Goal: Task Accomplishment & Management: Manage account settings

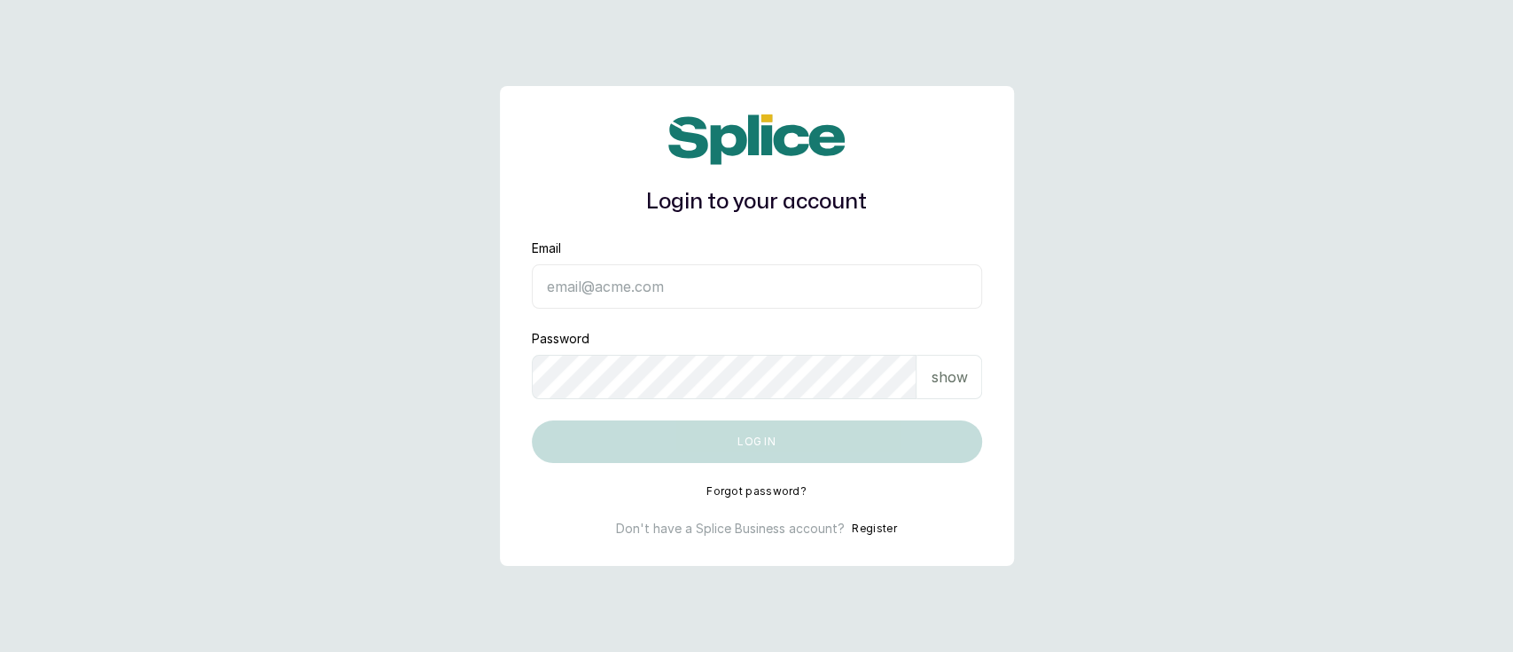
type input "munaandluchi@gmail.com"
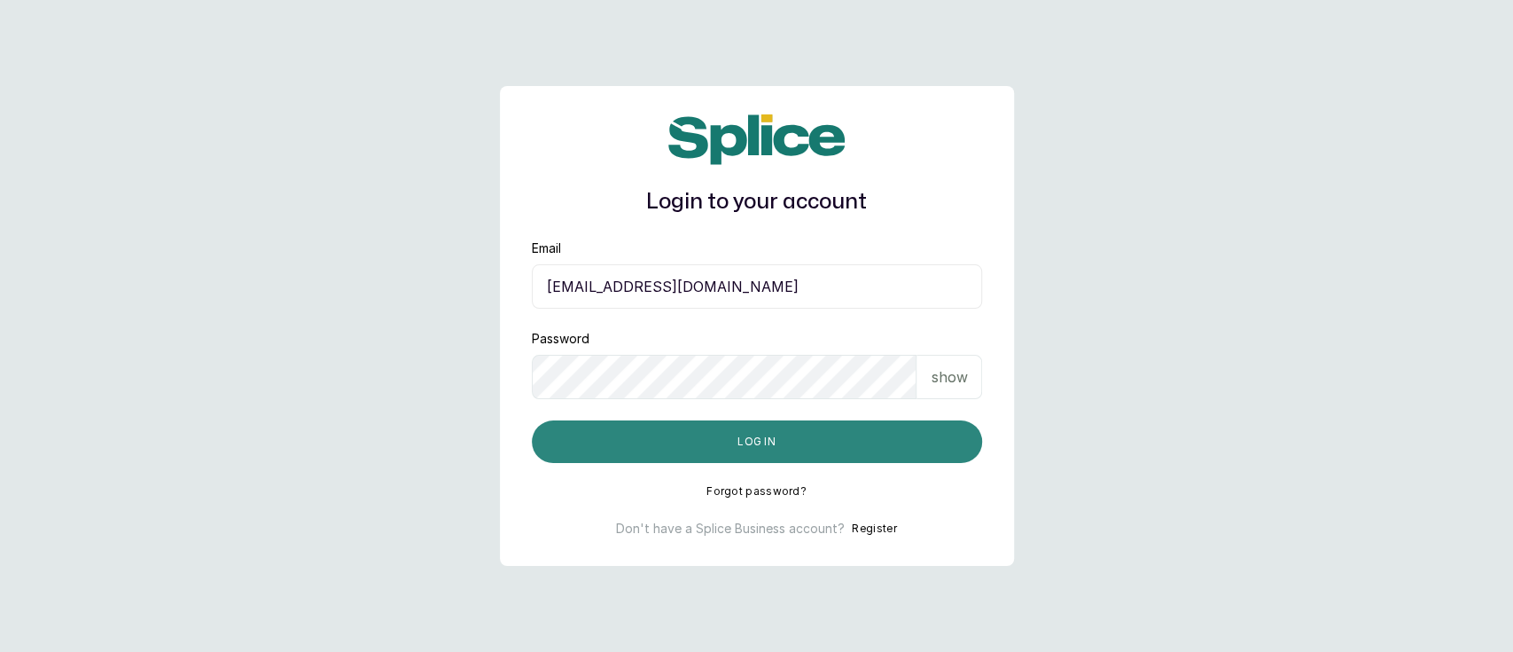
click at [632, 443] on button "Log in" at bounding box center [757, 441] width 450 height 43
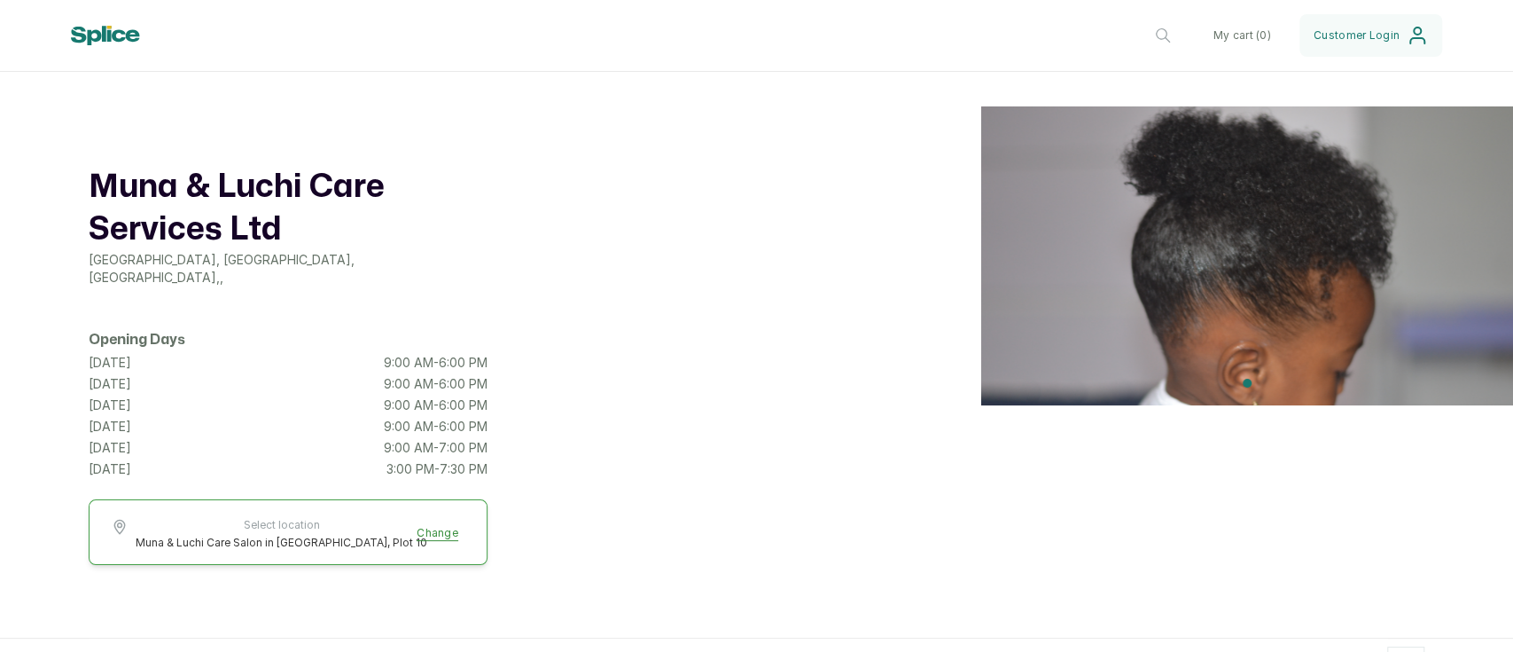
scroll to position [438, 0]
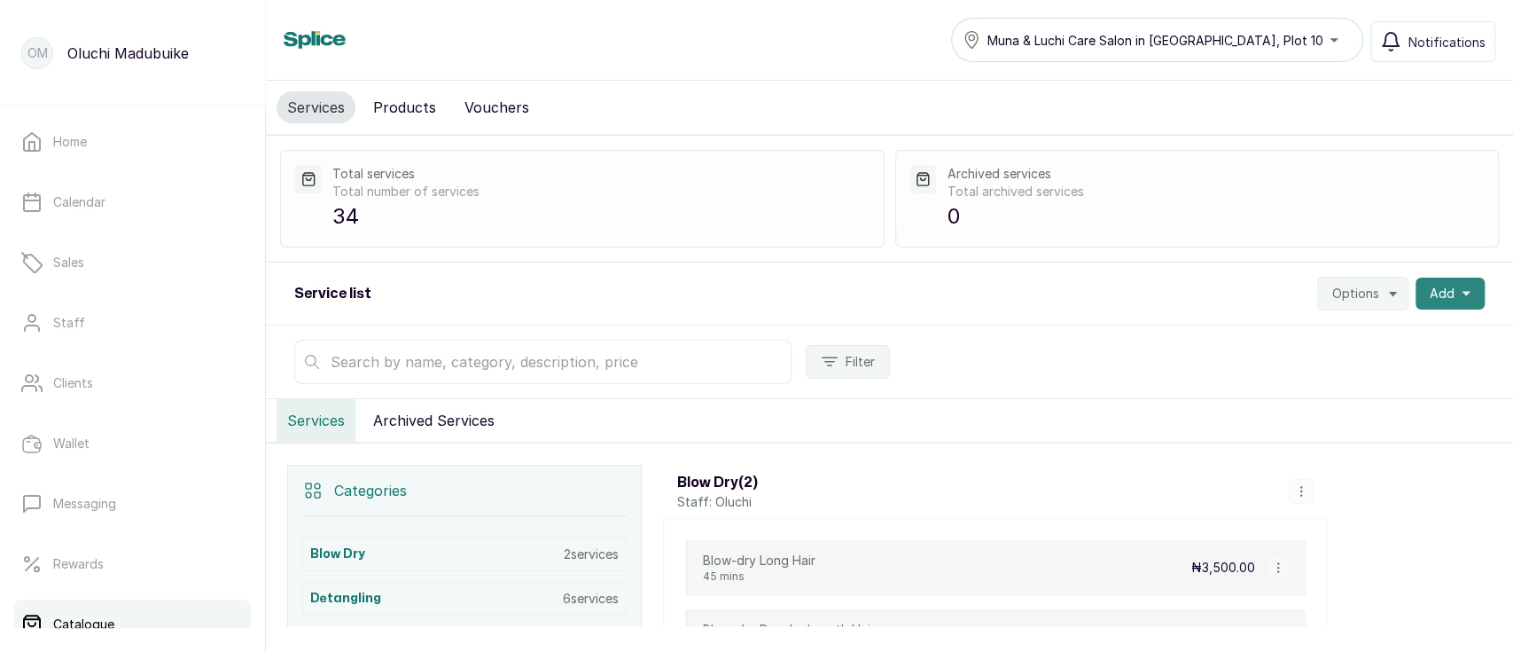
click at [1432, 294] on span "Add" at bounding box center [1442, 294] width 25 height 18
click at [1312, 390] on div "Add Service New category" at bounding box center [1385, 358] width 199 height 85
click at [1312, 383] on span "New category" at bounding box center [1385, 376] width 170 height 21
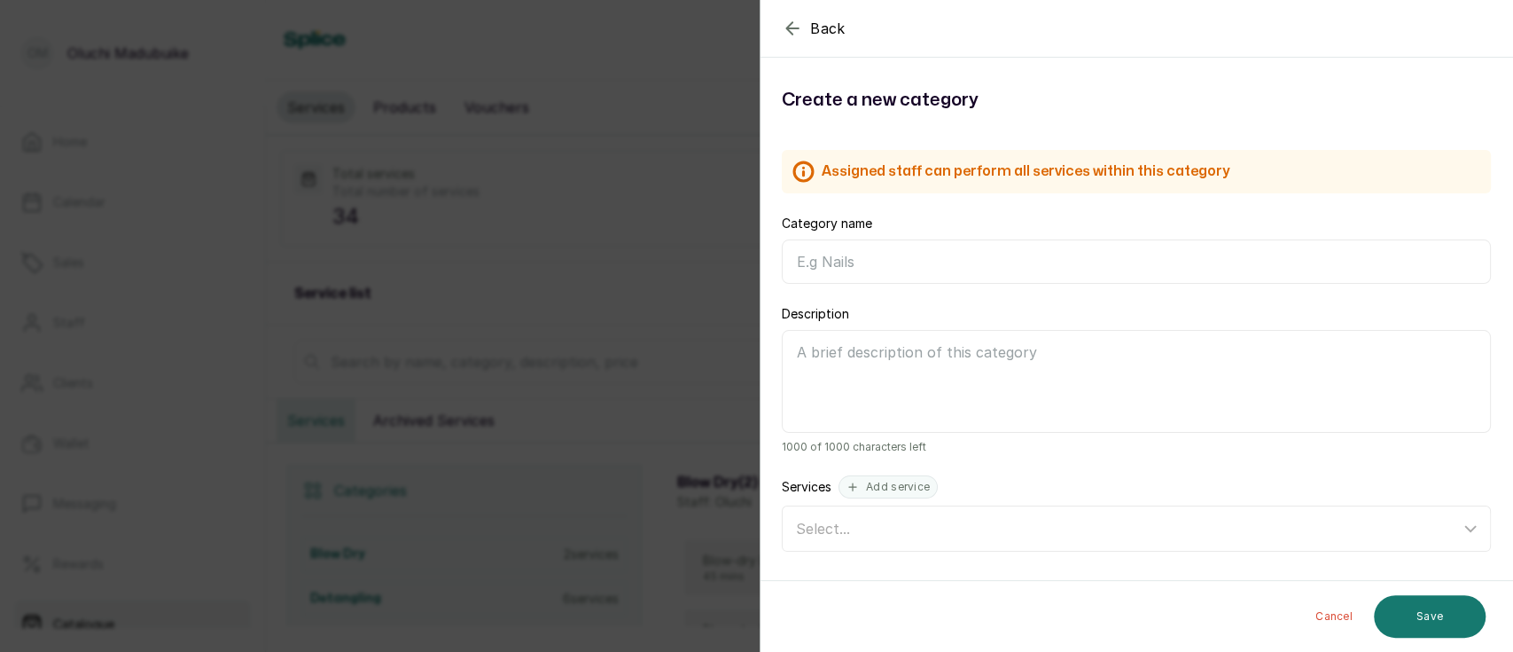
click at [846, 250] on input "Category name" at bounding box center [1136, 261] width 709 height 44
type input "H"
type input "Trichology Consultation"
click at [1340, 103] on h1 "Create a new category" at bounding box center [1136, 100] width 709 height 28
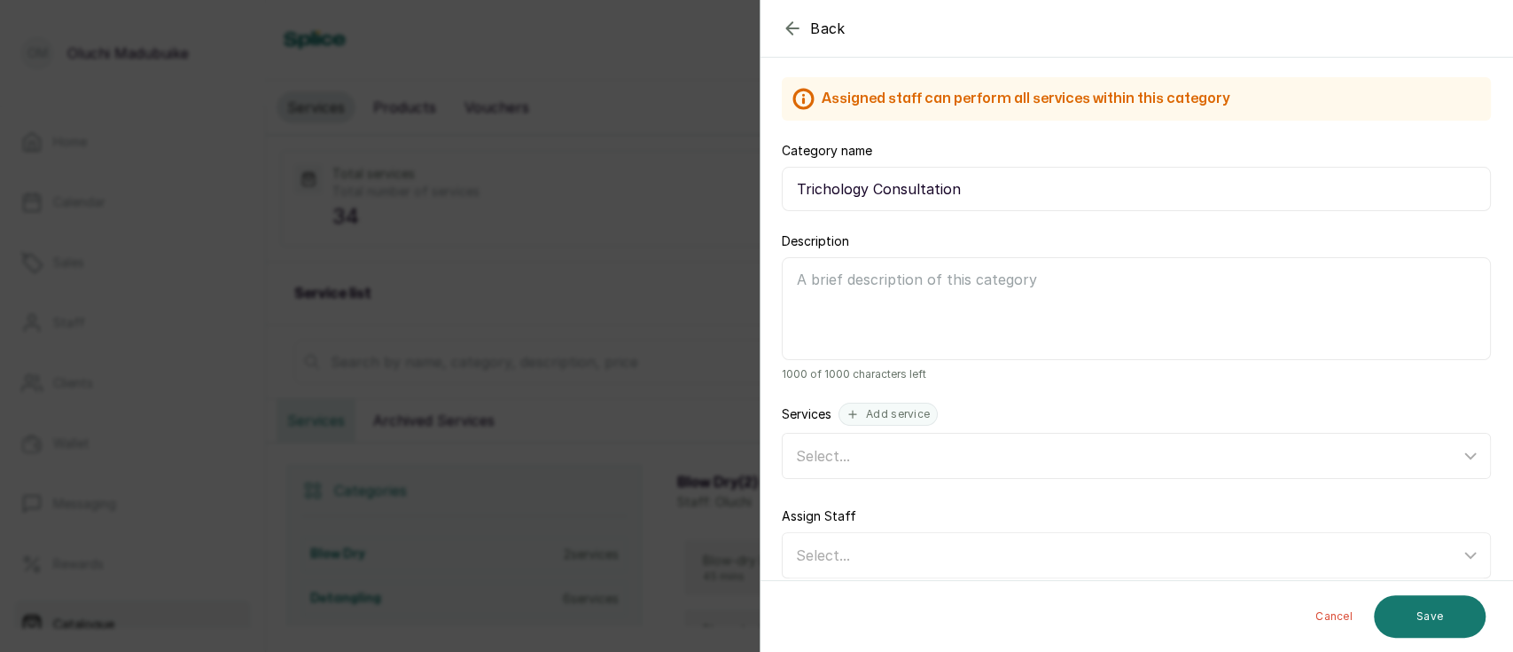
scroll to position [91, 0]
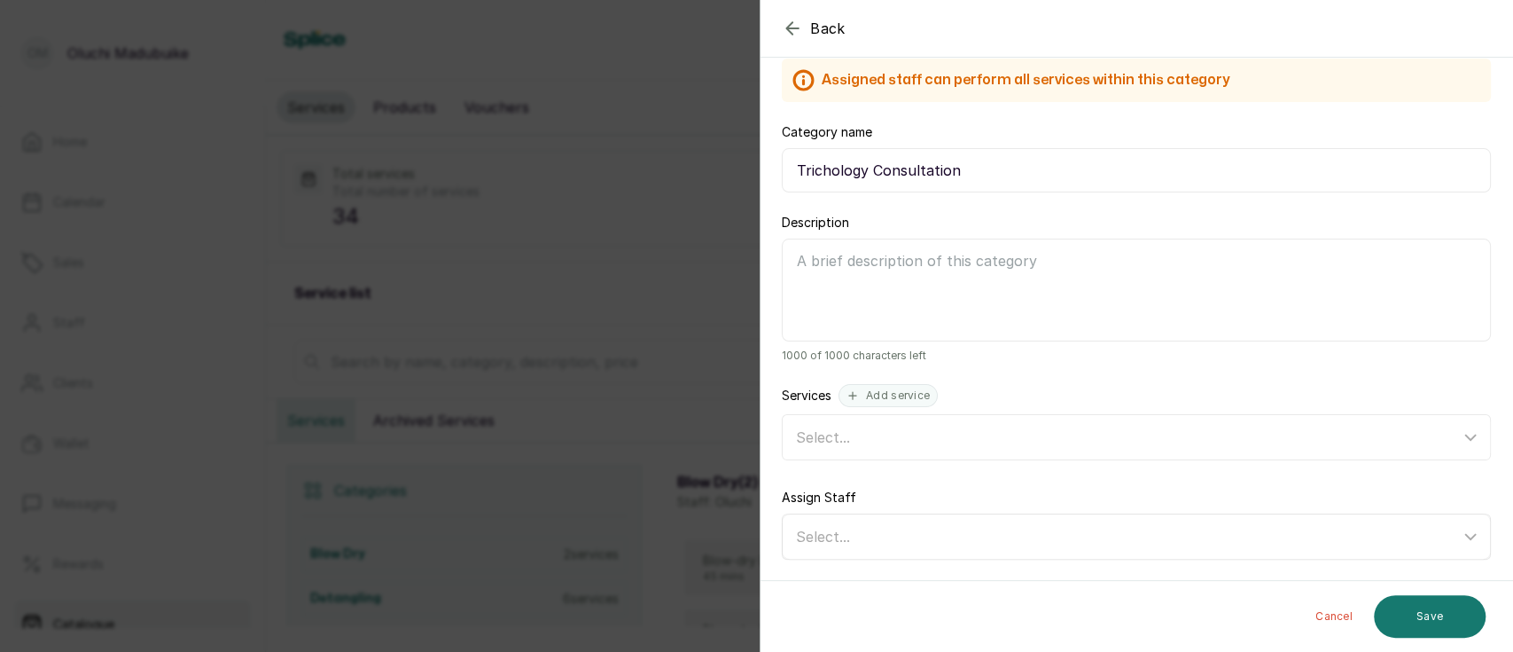
click at [1440, 550] on div "Select..." at bounding box center [1138, 536] width 703 height 34
click at [959, 535] on div "Select..." at bounding box center [1128, 536] width 664 height 21
click at [979, 542] on div "Select..." at bounding box center [1128, 536] width 664 height 21
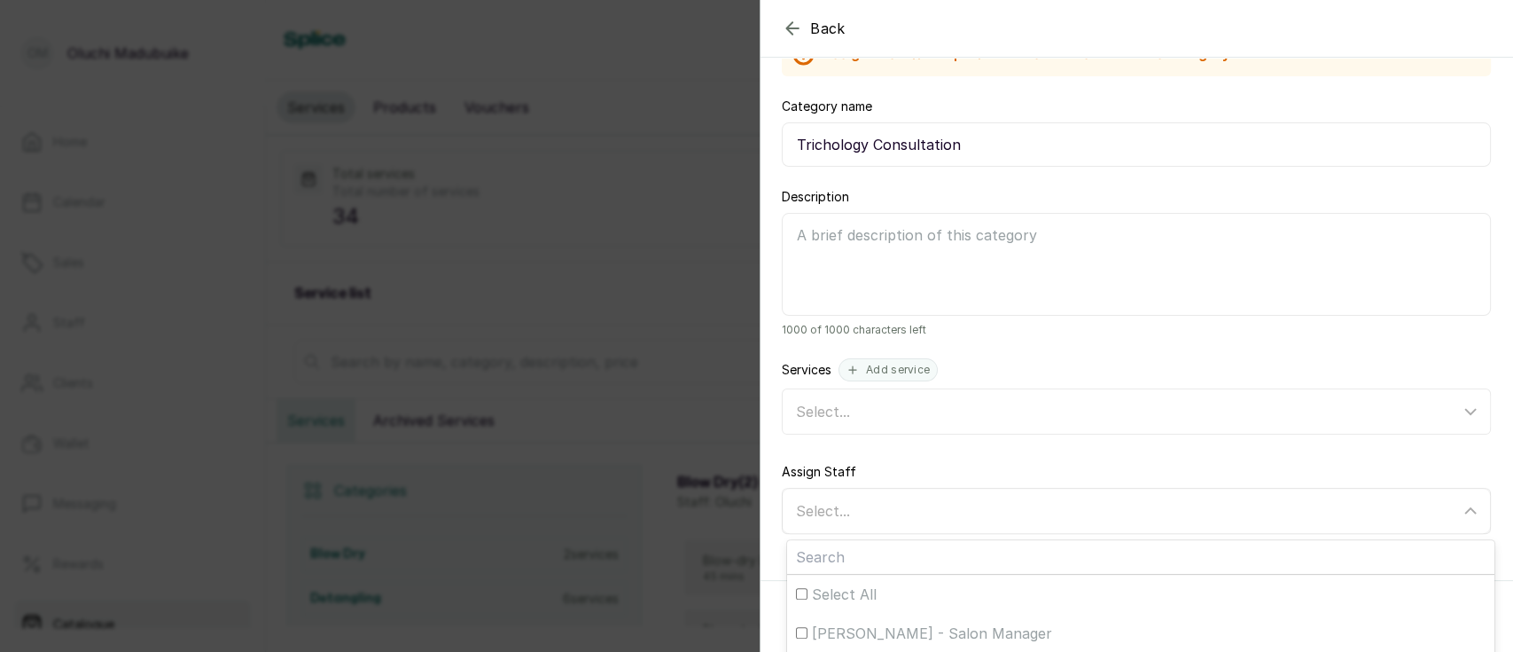
scroll to position [234, 0]
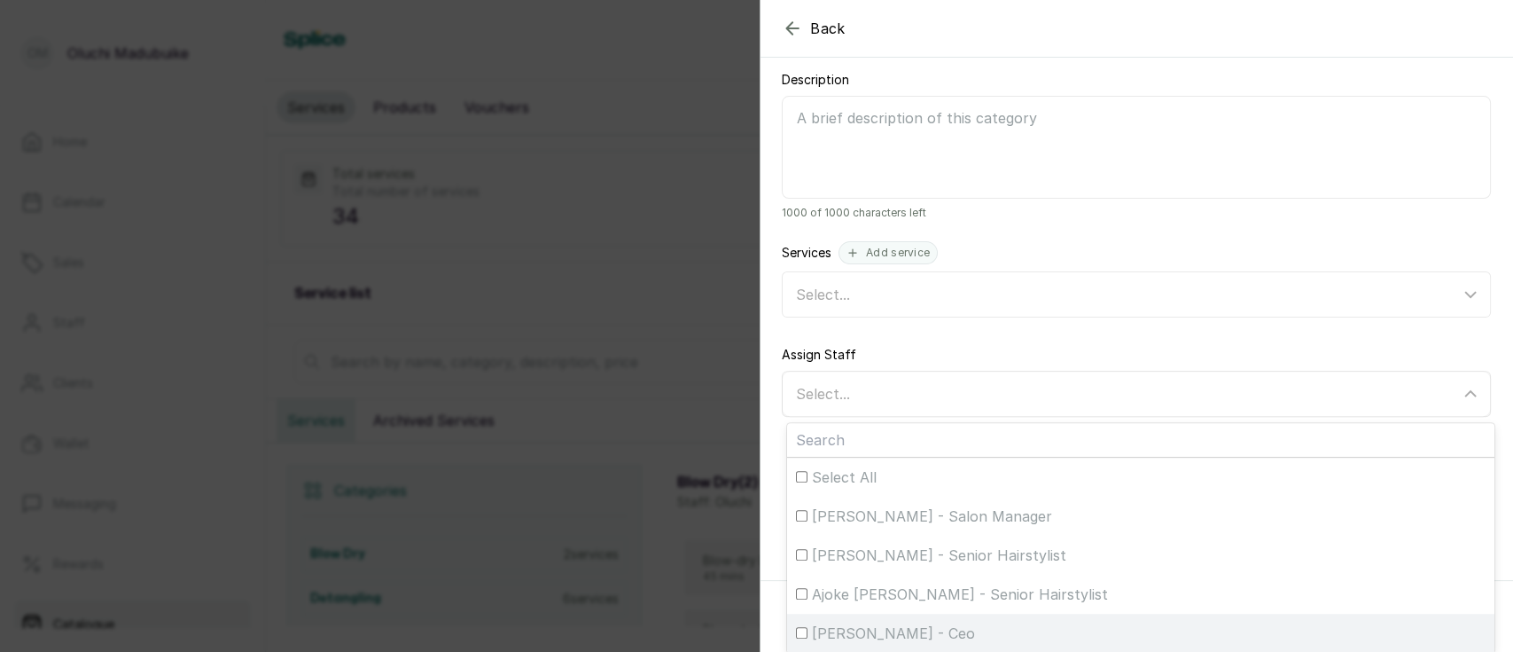
click at [801, 630] on input "[PERSON_NAME] - Ceo" at bounding box center [802, 633] width 12 height 12
checkbox input "true"
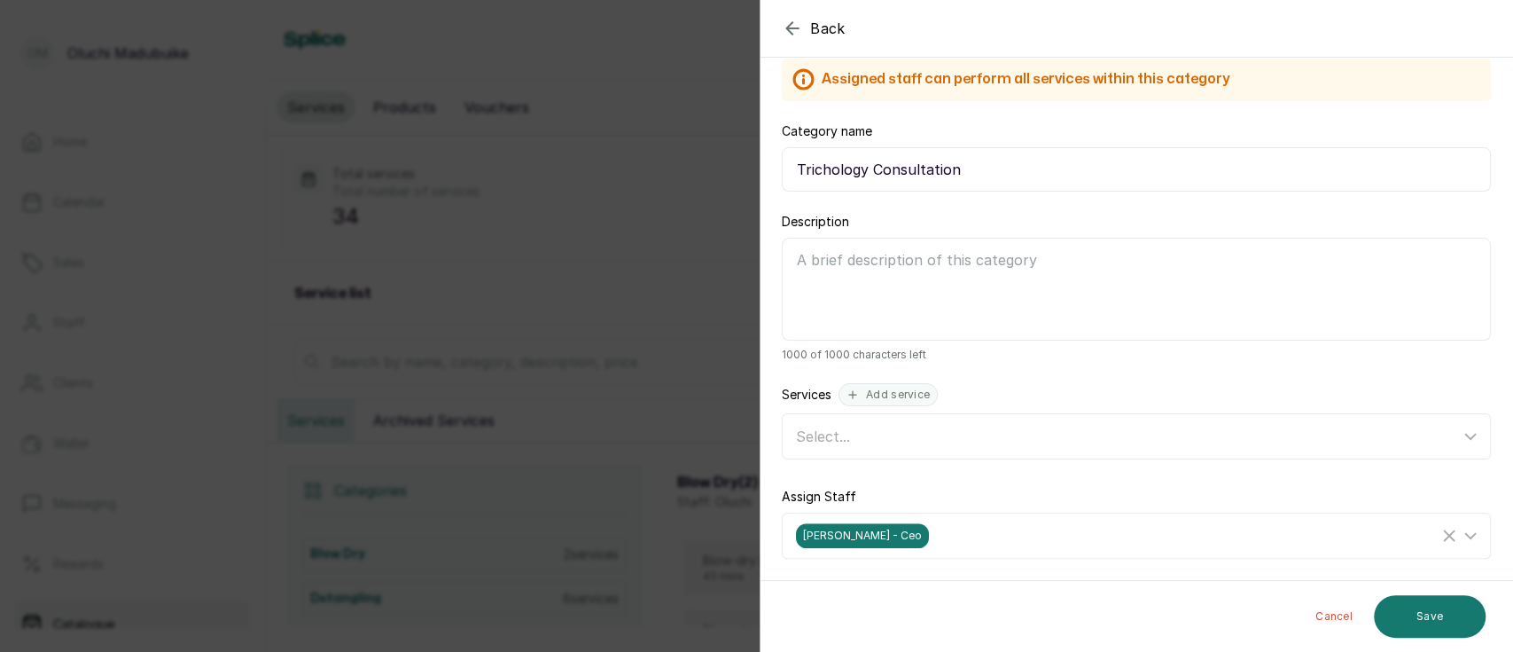
scroll to position [91, 0]
click at [886, 147] on div "Assigned staff can perform all services within this category Assigned staff can…" at bounding box center [1137, 308] width 752 height 543
click at [967, 169] on input "Trichology Consultation" at bounding box center [1136, 170] width 709 height 44
click at [1016, 165] on input "Trichology Consultation/Hair Co" at bounding box center [1136, 170] width 709 height 44
type input "Trichology Consultation/Hair Cosultation"
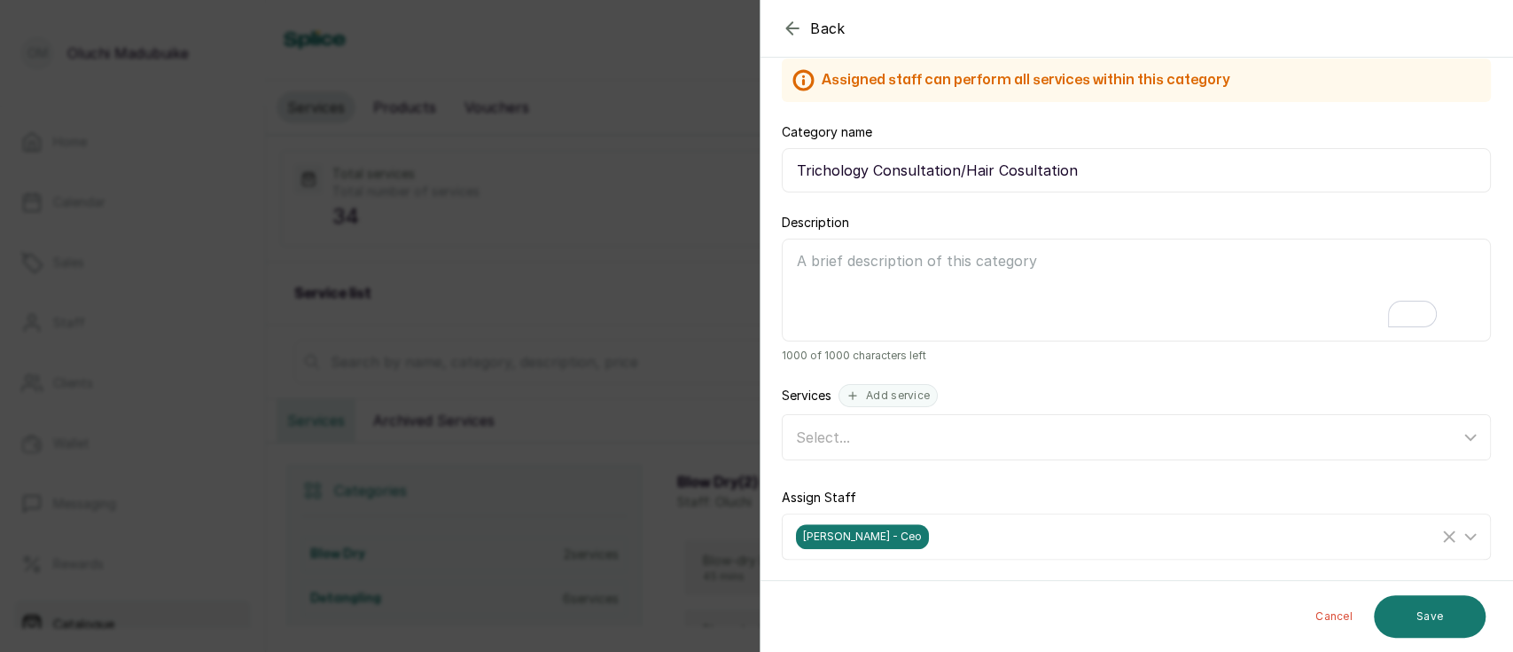
click at [1330, 232] on div "Description 1000 of 1000 characters left" at bounding box center [1136, 288] width 709 height 149
click at [904, 305] on textarea "Description" at bounding box center [1136, 289] width 709 height 103
paste textarea "A professional hair and scalp health check with our Certified Trichologist. Dur…"
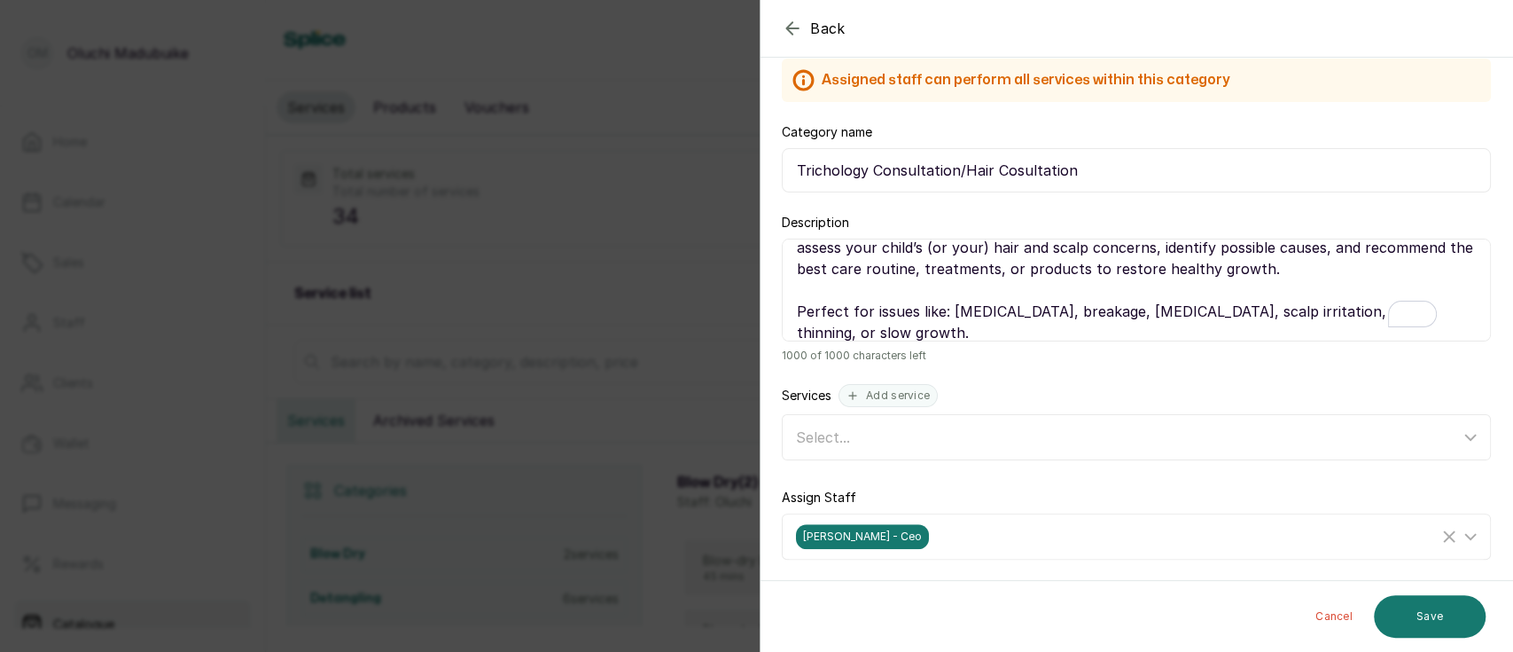
scroll to position [35, 0]
click at [953, 310] on textarea "A professional hair and scalp health check with our Certified Trichologist. Dur…" at bounding box center [1136, 289] width 709 height 103
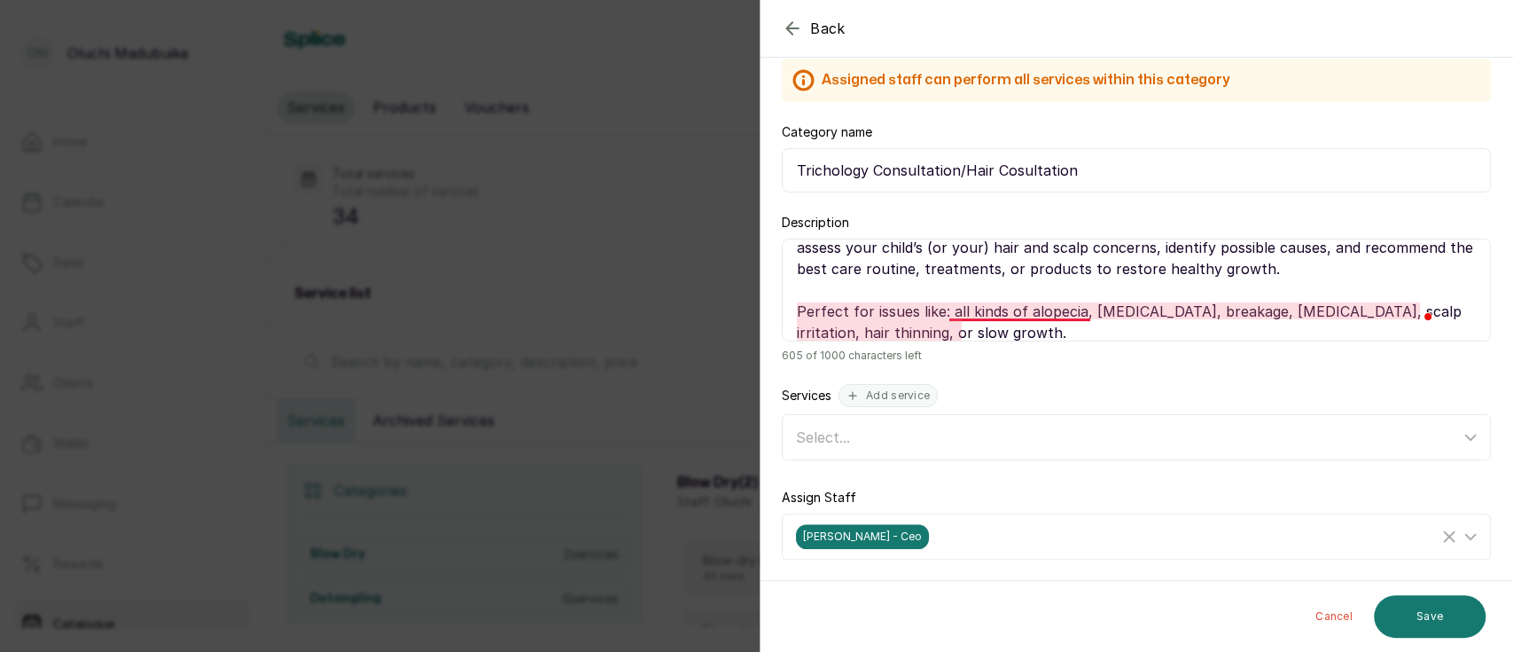
type textarea "A professional hair and scalp health check with our Certified Trichologist. Dur…"
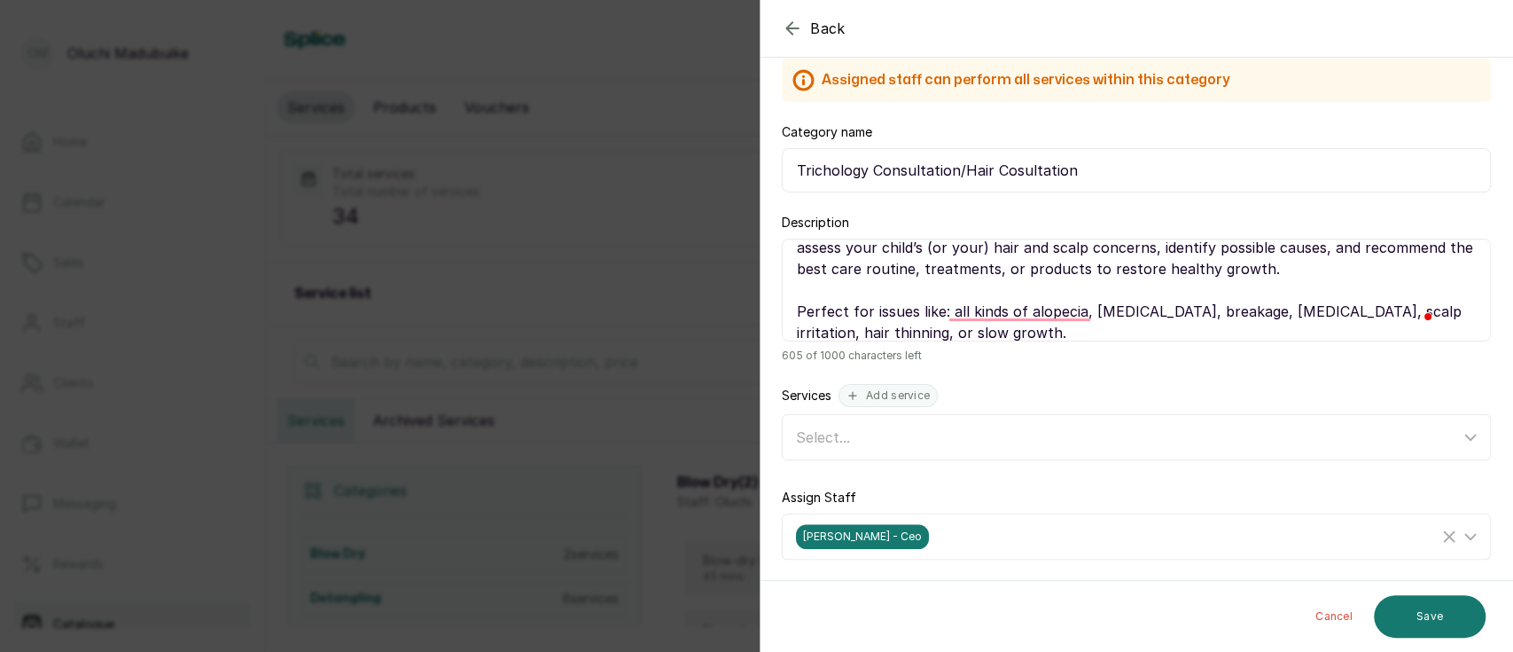
scroll to position [47, 0]
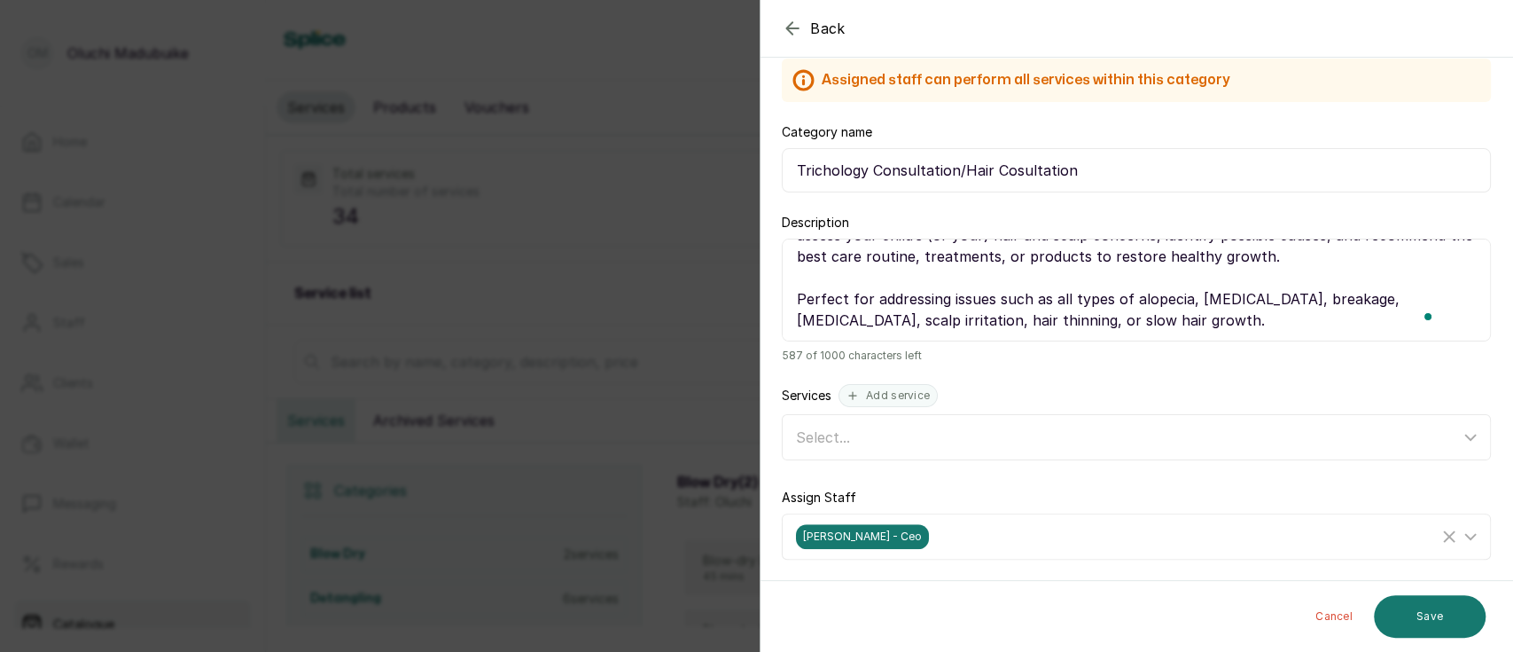
type textarea "A professional hair and scalp health check with our Certified Trichologist. Dur…"
click at [899, 401] on button "Add service" at bounding box center [888, 395] width 99 height 23
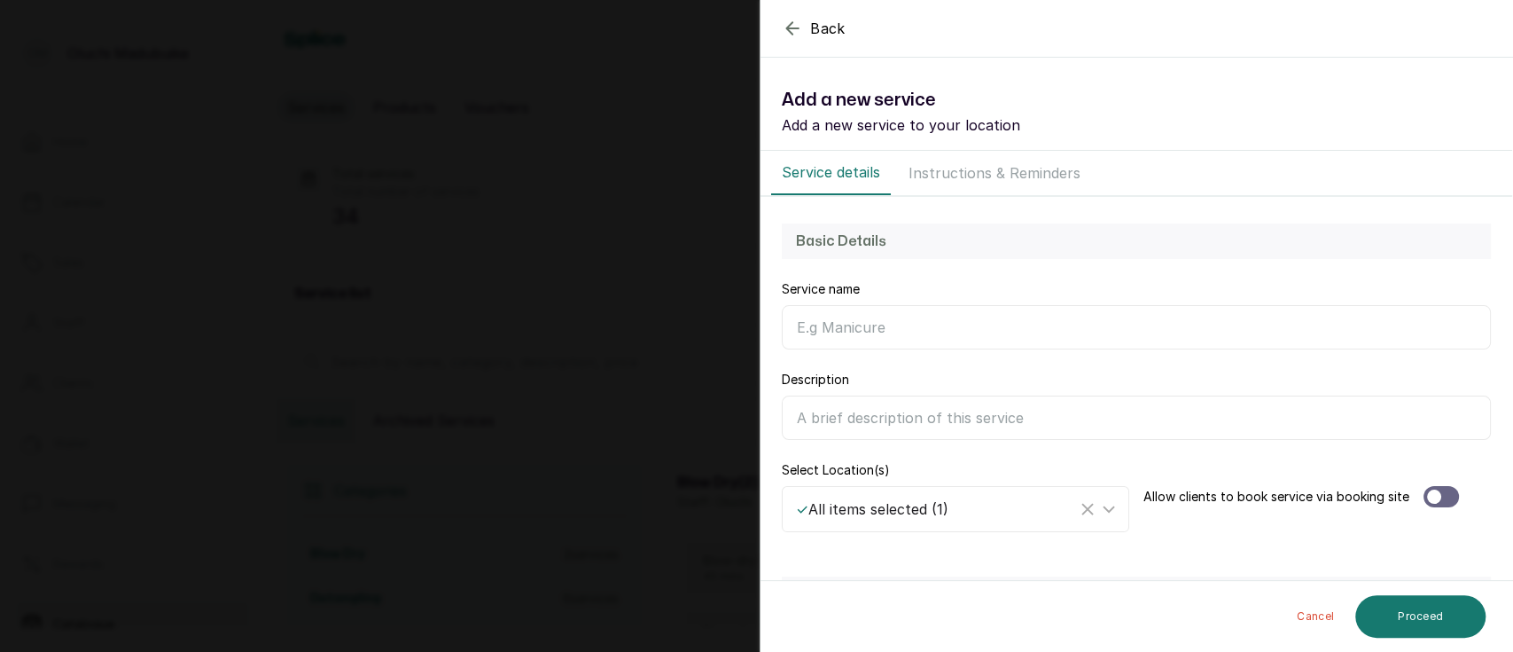
click at [853, 323] on input "Category name" at bounding box center [1136, 327] width 709 height 44
click at [862, 410] on input "Description" at bounding box center [1136, 417] width 709 height 44
click at [1398, 274] on div "Basic Details Service name Child Hair Consultation Description Select Location(…" at bounding box center [1137, 378] width 752 height 362
click at [957, 321] on input "Child Hair Consultation" at bounding box center [1136, 327] width 709 height 44
click at [796, 323] on input "Child Hair Consultation" at bounding box center [1136, 327] width 709 height 44
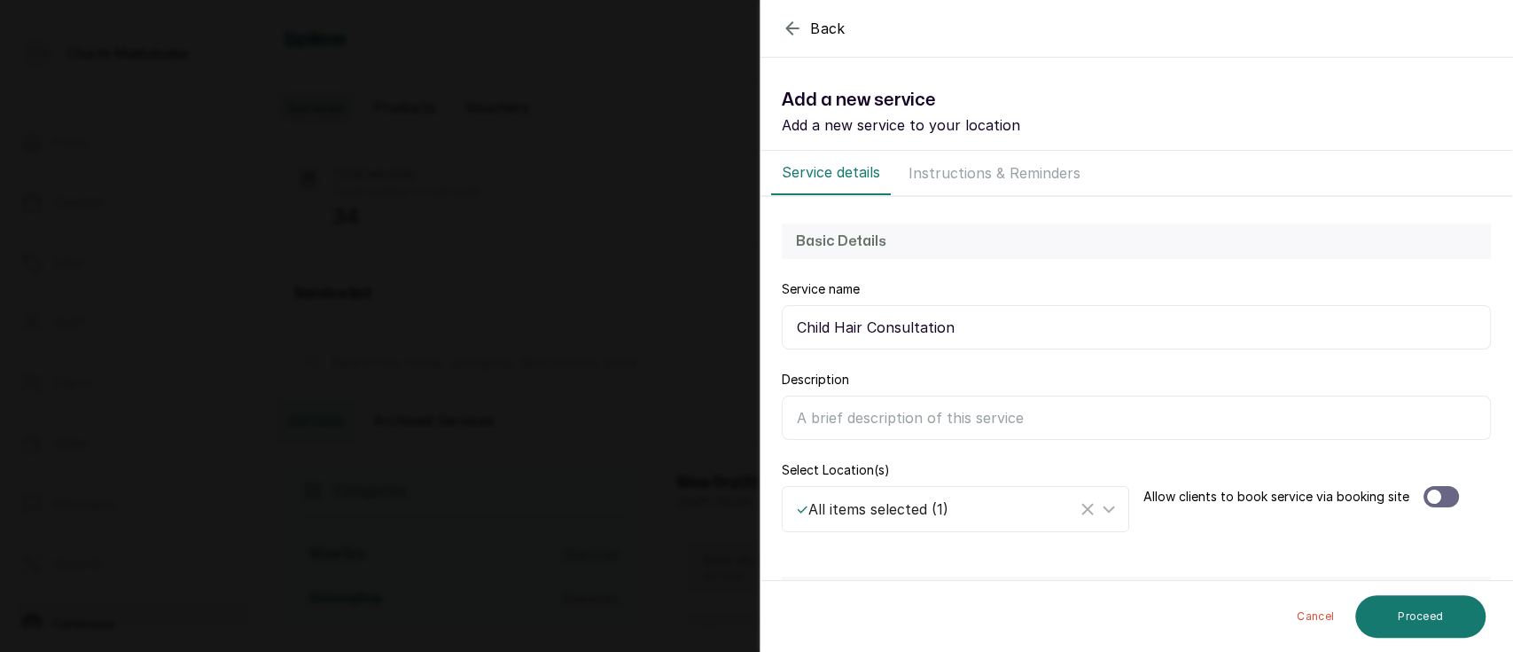
paste input "Trichological Consultation for Kids"
type input "Trichological Consultation for Kids/Child Hair Consultation"
click at [879, 414] on input "Description" at bounding box center [1136, 417] width 709 height 44
click at [1352, 320] on input "Trichological Consultation for Kids/Child Hair Consultation" at bounding box center [1136, 327] width 709 height 44
click at [892, 429] on input "Description" at bounding box center [1136, 417] width 709 height 44
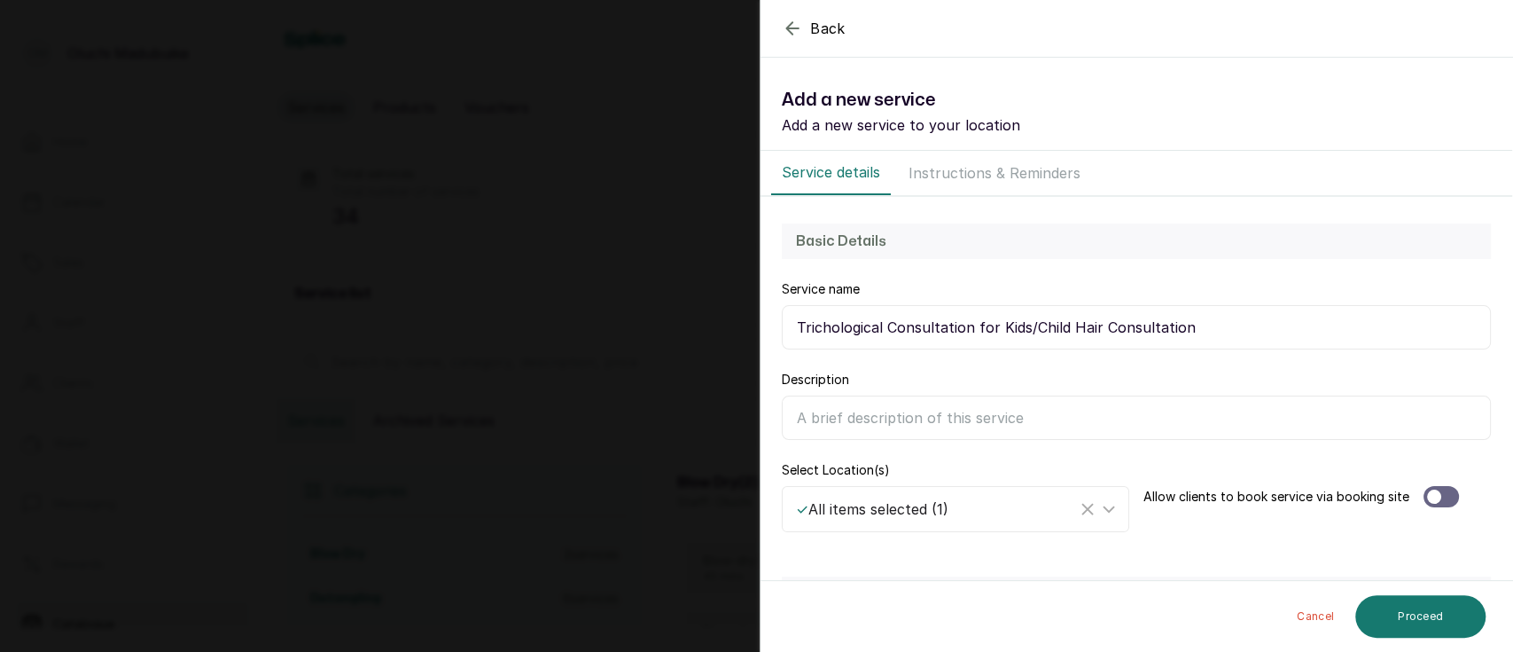
paste input "A gentle hair and scalp health check designed just for children. In this sessio…"
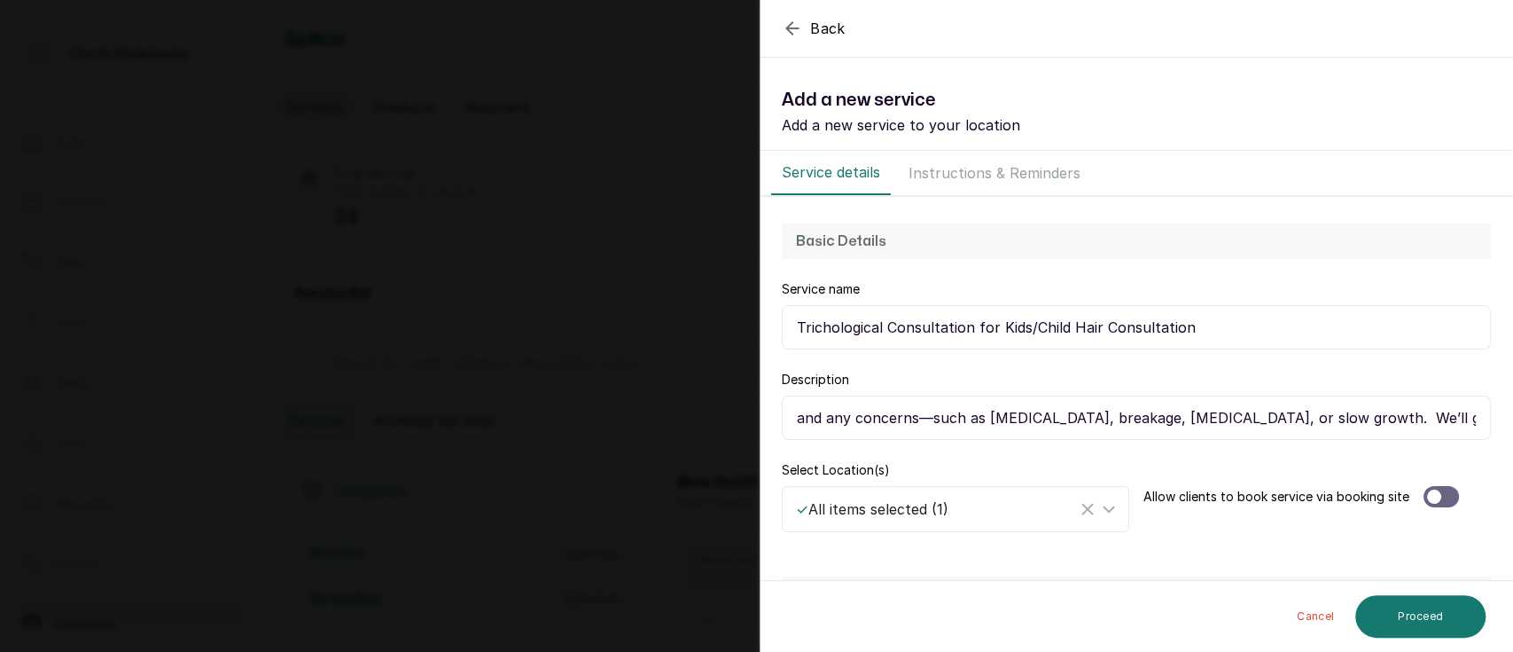
scroll to position [0, 1069]
click at [1127, 415] on input "A gentle hair and scalp health check designed just for children. In this sessio…" at bounding box center [1136, 417] width 709 height 44
type input "A gentle hair and scalp health check designed just for children. In this sessio…"
click at [1427, 499] on div at bounding box center [1434, 496] width 14 height 14
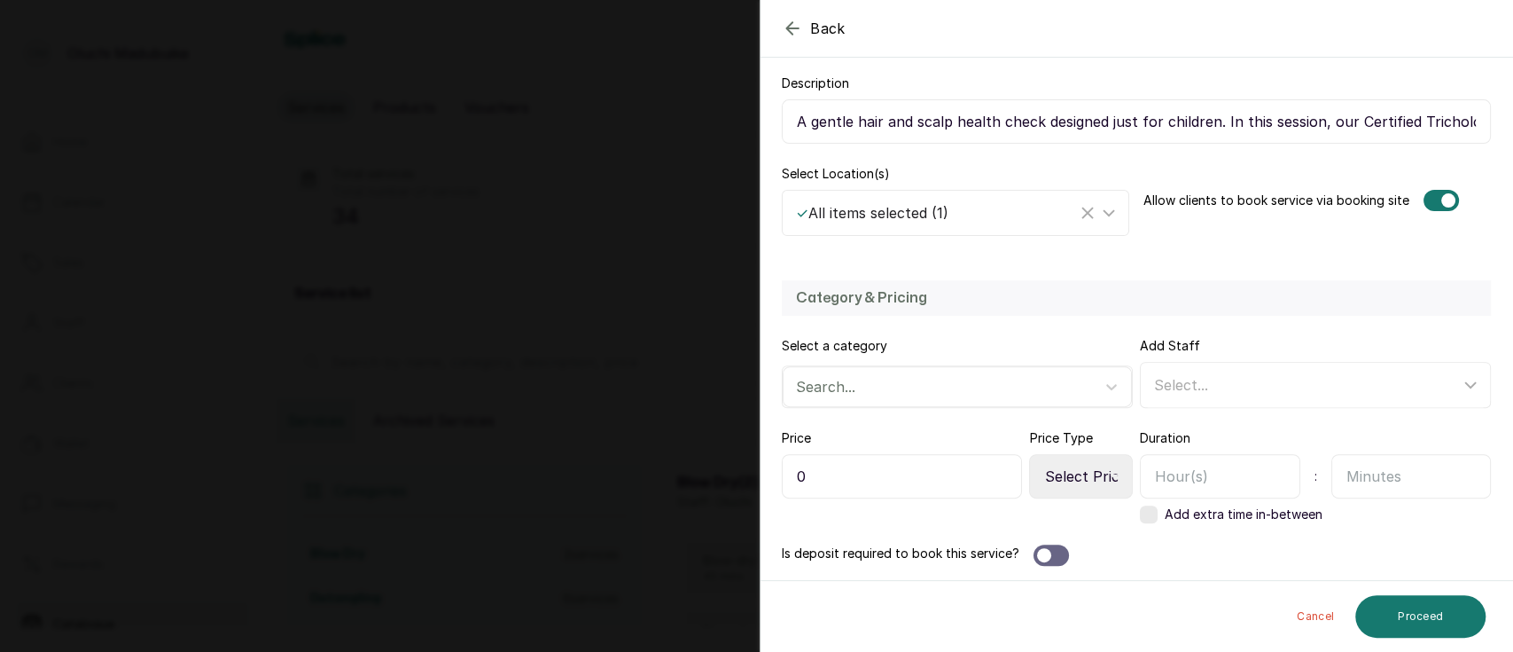
scroll to position [298, 0]
click at [1084, 394] on div "Search..." at bounding box center [941, 385] width 308 height 30
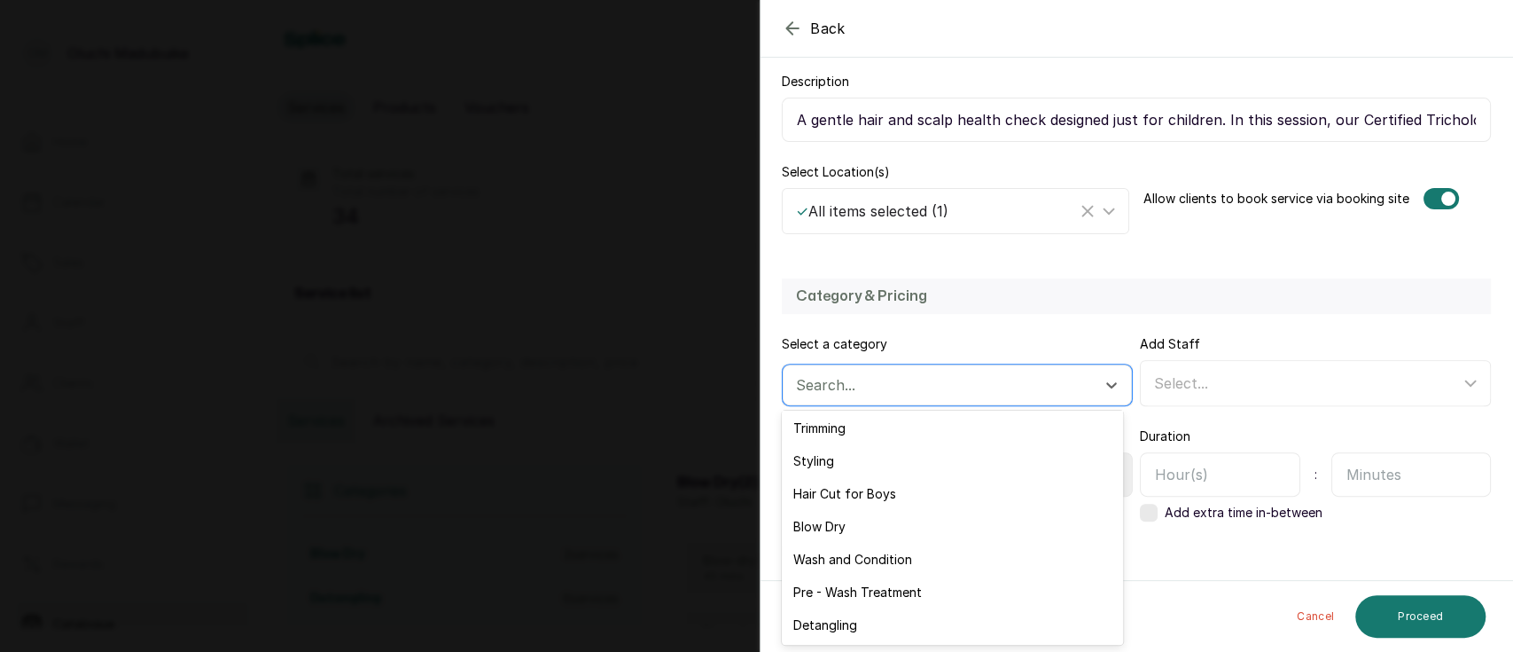
scroll to position [0, 0]
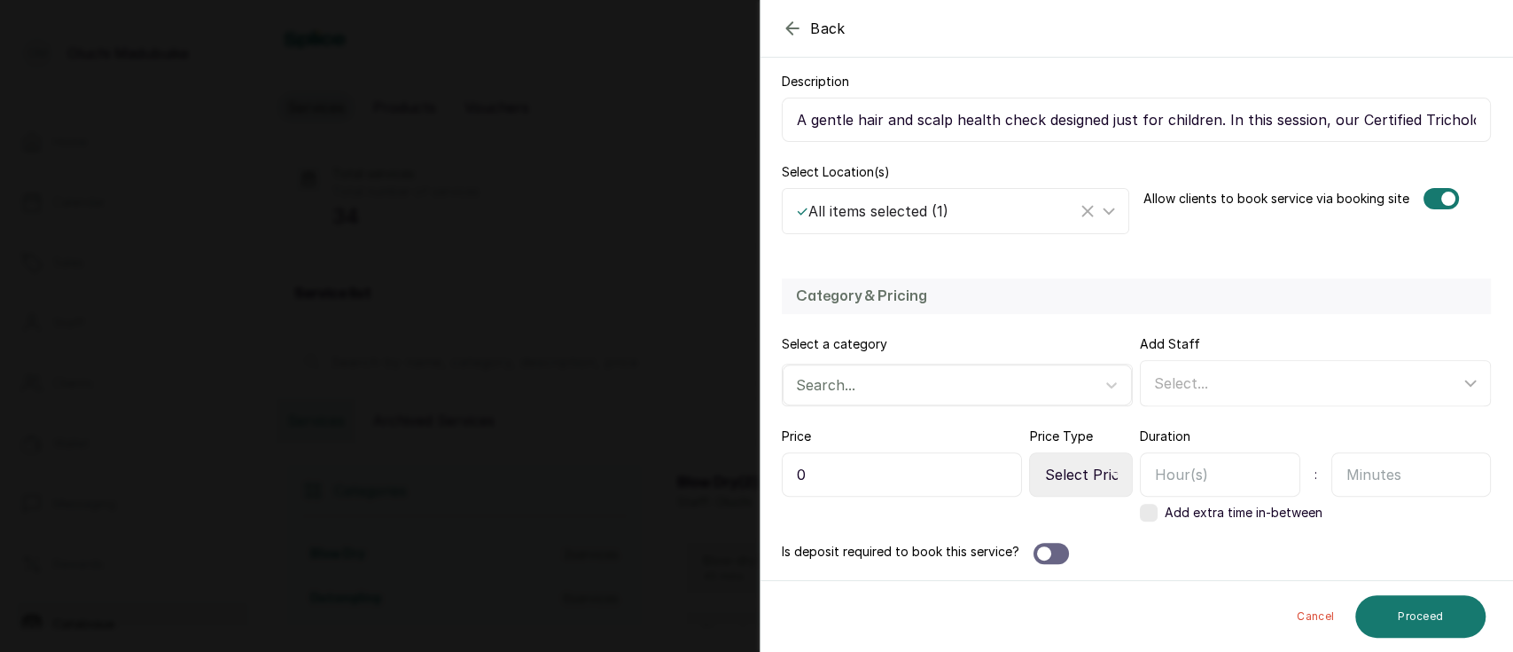
click at [1283, 301] on h2 "Category & Pricing" at bounding box center [1136, 295] width 681 height 21
click at [1163, 111] on input "A gentle hair and scalp health check designed just for children. In this sessio…" at bounding box center [1136, 120] width 709 height 44
click at [778, 14] on div "Back" at bounding box center [1517, 28] width 1513 height 57
click at [793, 45] on div "Back" at bounding box center [1517, 28] width 1513 height 57
click at [793, 38] on icon "button" at bounding box center [792, 28] width 21 height 21
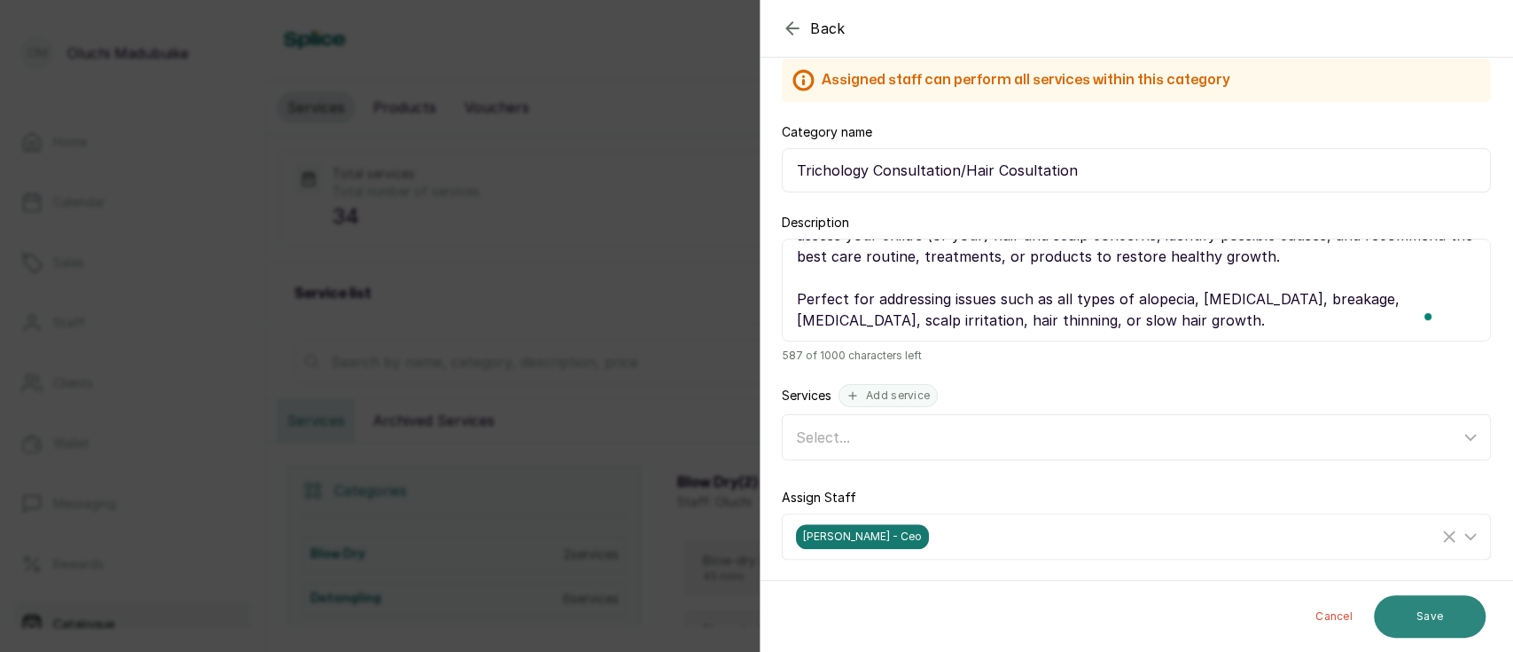
click at [1425, 620] on button "Save" at bounding box center [1430, 616] width 112 height 43
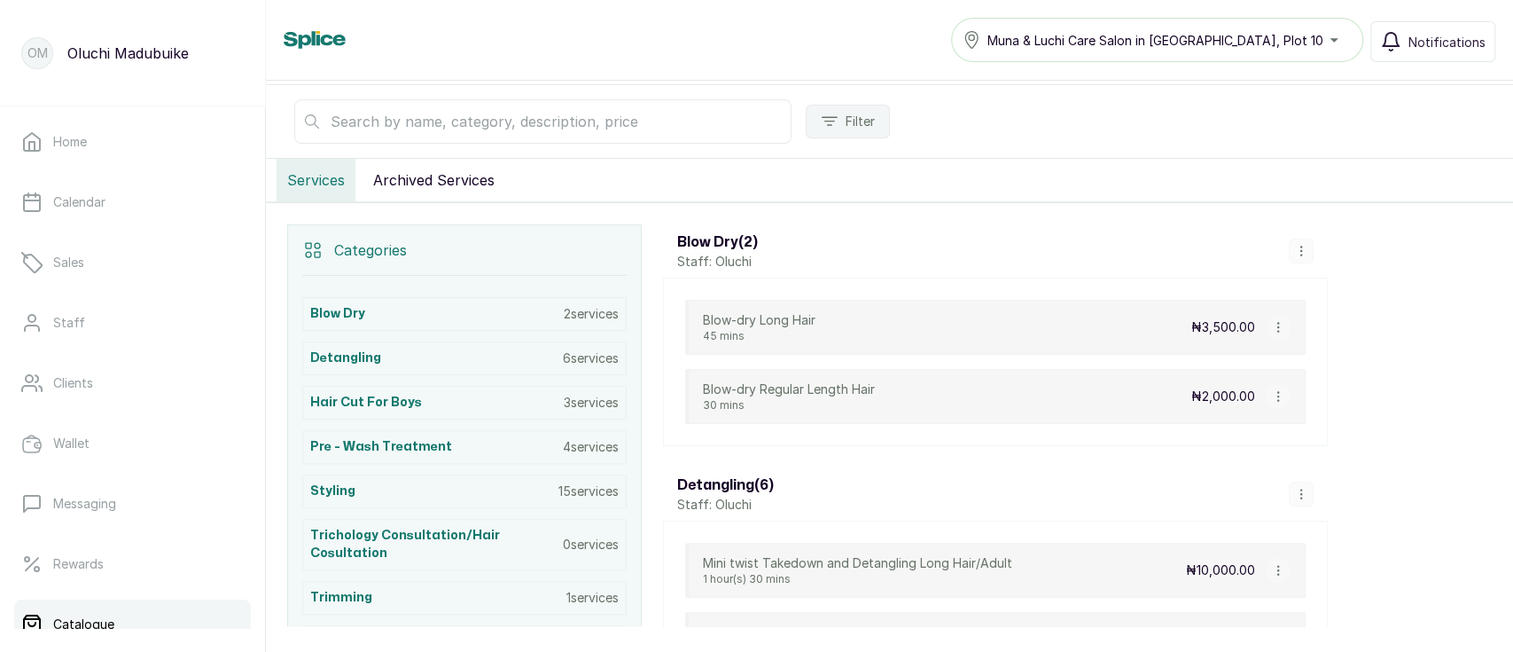
scroll to position [298, 0]
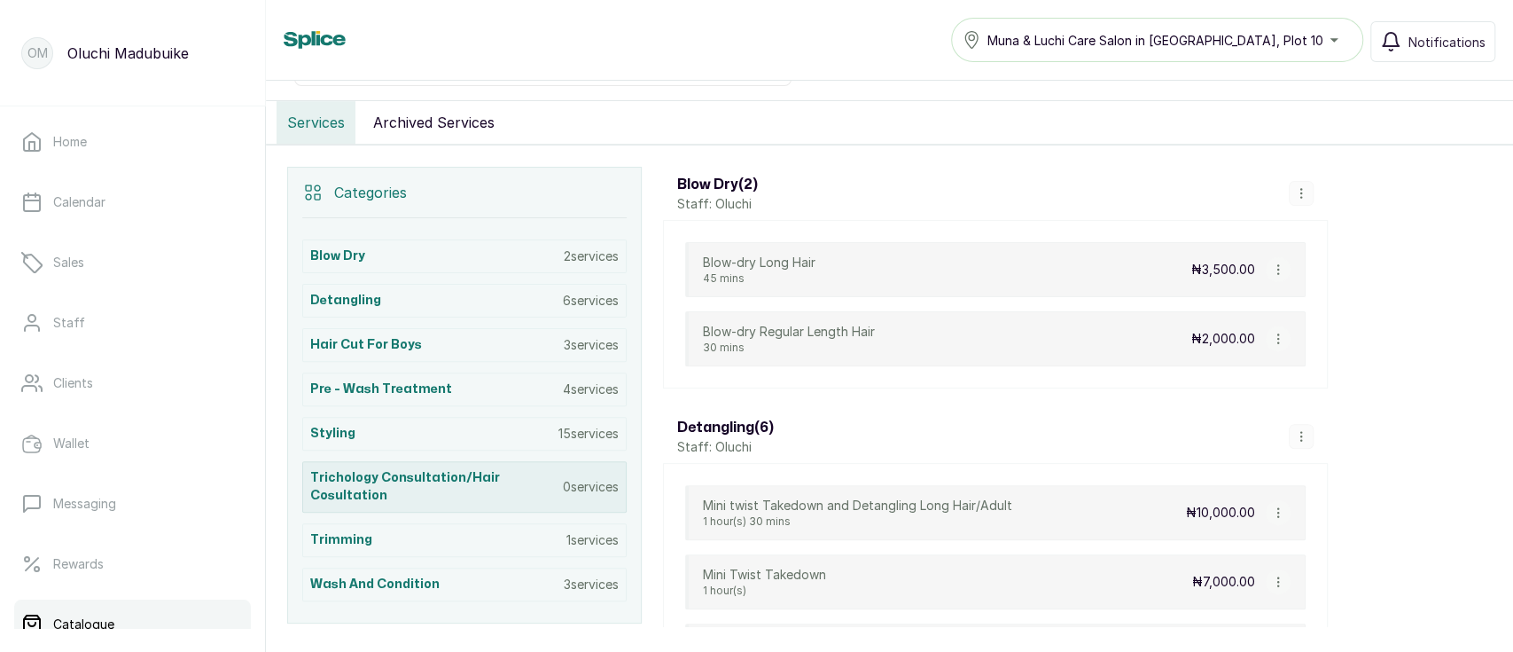
click at [447, 498] on h3 "Trichology Consultation/Hair Cosultation" at bounding box center [436, 486] width 253 height 35
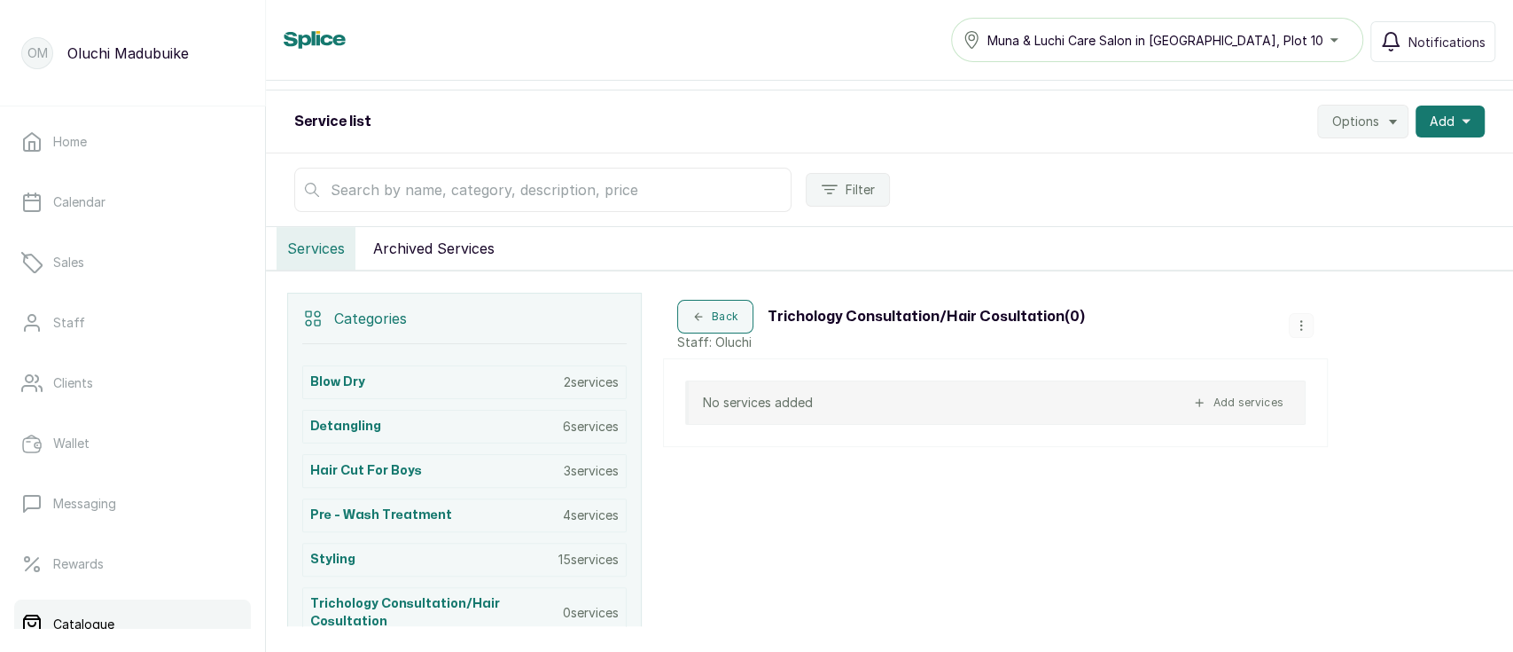
scroll to position [162, 0]
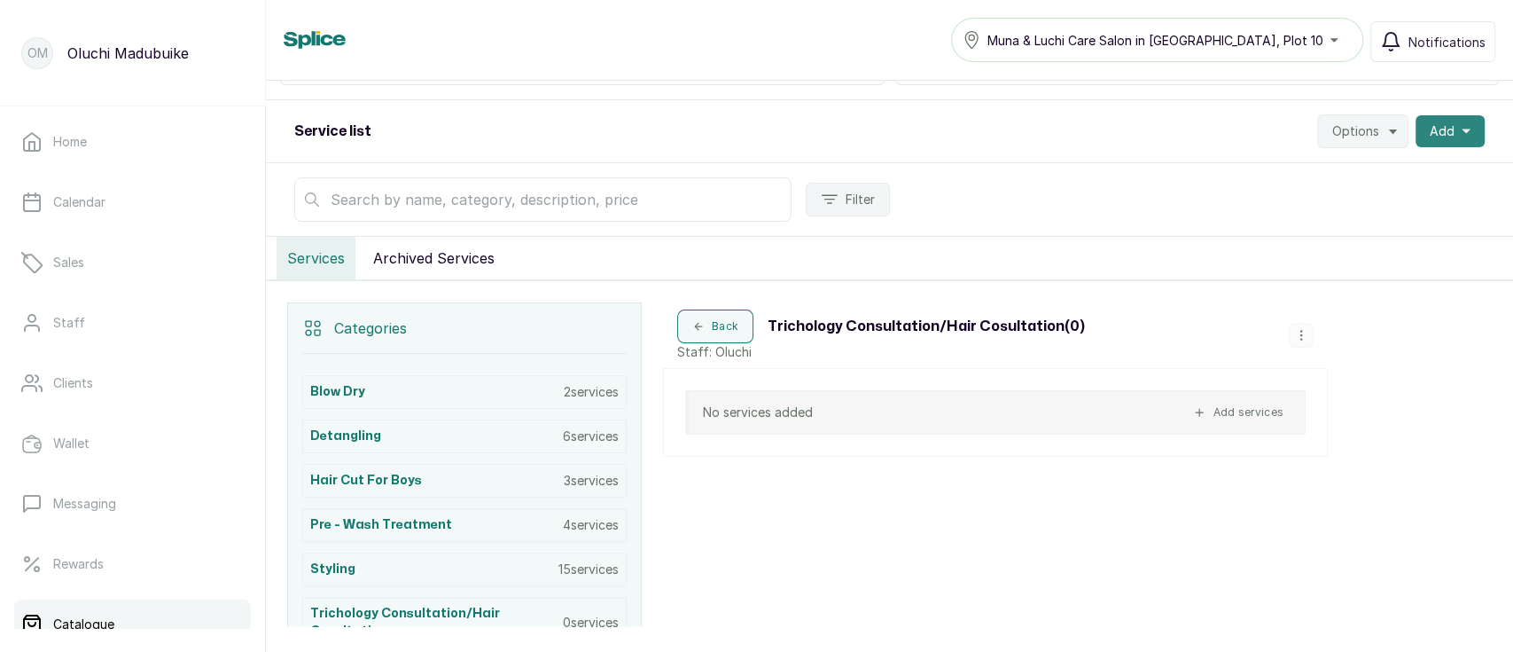
click at [1437, 133] on button "Add" at bounding box center [1450, 131] width 69 height 32
click at [1335, 179] on span "Add Service" at bounding box center [1385, 178] width 170 height 21
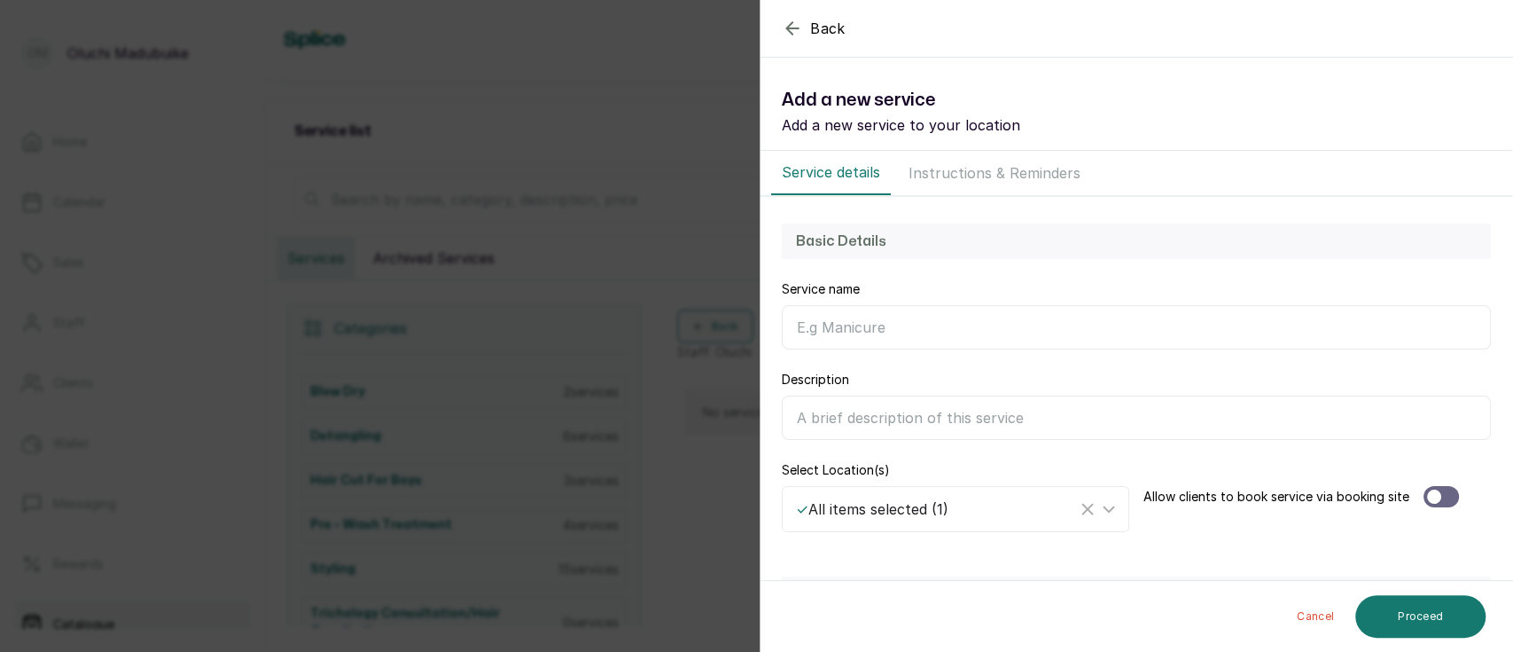
click at [909, 323] on input "Service name" at bounding box center [1136, 327] width 709 height 44
click at [893, 418] on input "Description" at bounding box center [1136, 417] width 709 height 44
paste input "A gentle hair and scalp health check designed just for children. In this sessio…"
type input "A gentle hair and scalp health check designed just for children. In this sessio…"
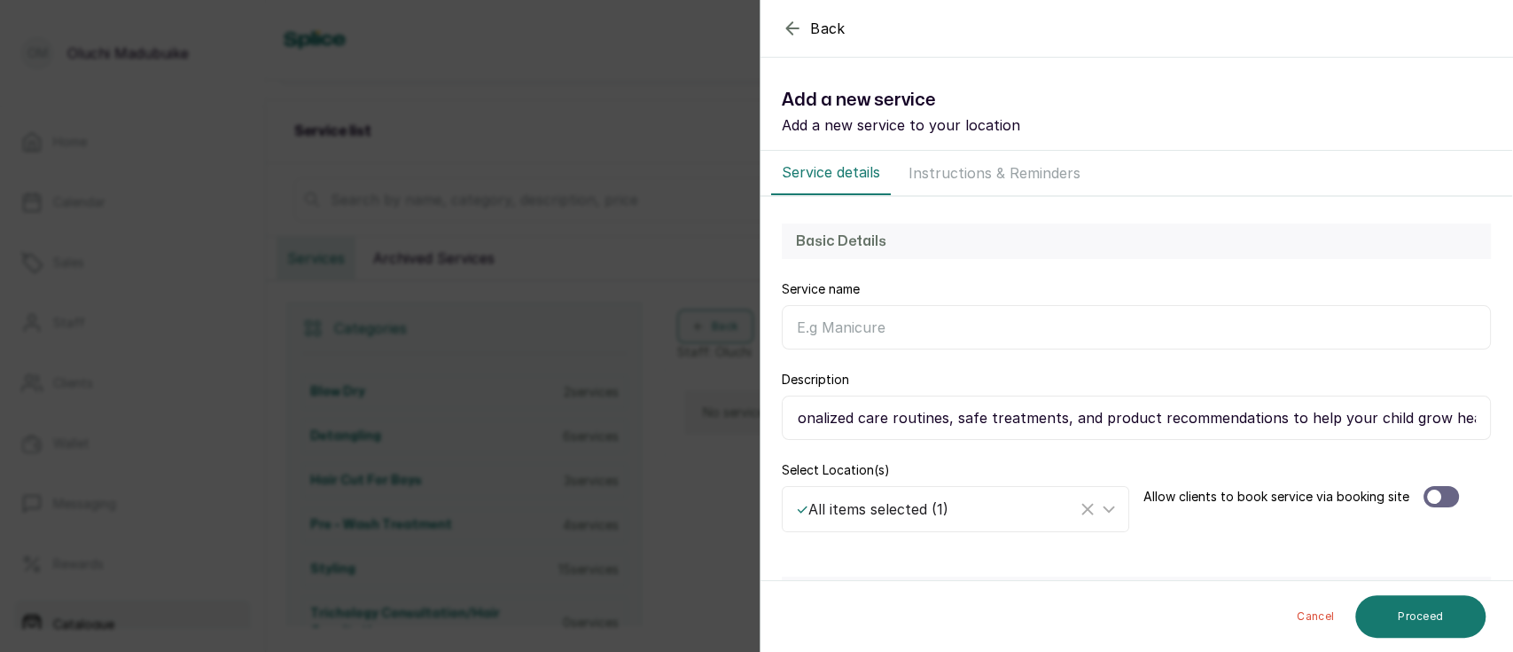
click at [851, 320] on input "Service name" at bounding box center [1136, 327] width 709 height 44
click at [801, 328] on input "Child Hair Consultation" at bounding box center [1136, 327] width 709 height 44
click at [1379, 191] on div "Service details Instructions & Reminders" at bounding box center [1137, 173] width 752 height 45
click at [794, 333] on input "Child Hair Consultation" at bounding box center [1136, 327] width 709 height 44
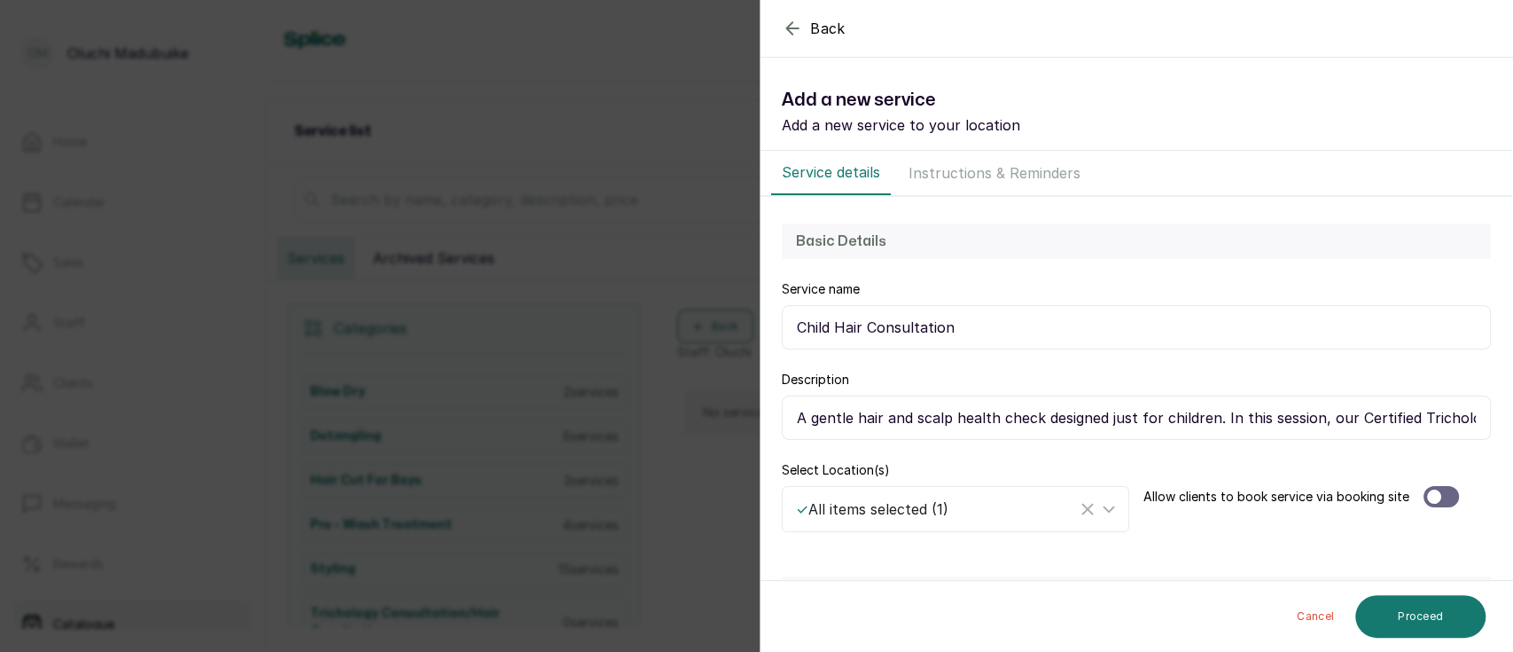
paste input "Trichological Consultation for Kids"
type input "Trichological Consultation for Children/Child Hair Consultation"
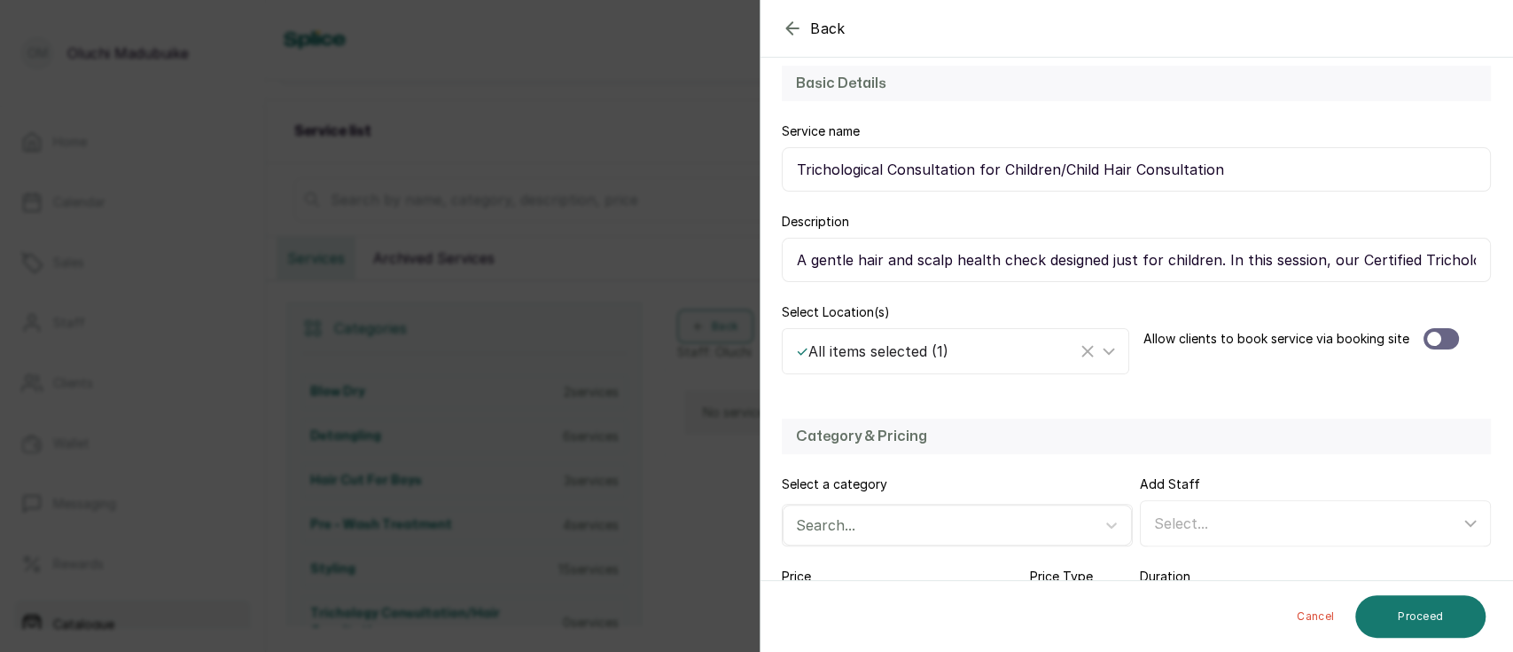
scroll to position [171, 0]
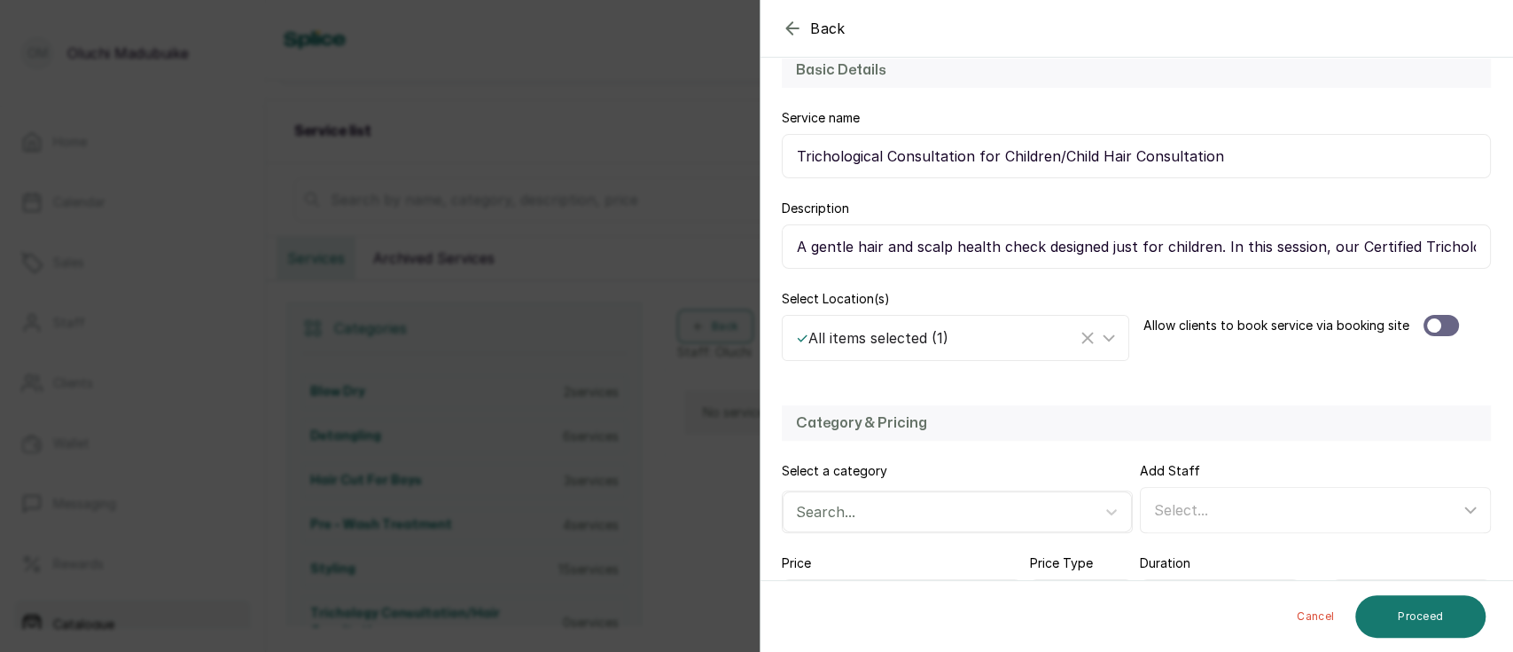
click at [1424, 315] on div at bounding box center [1441, 325] width 35 height 21
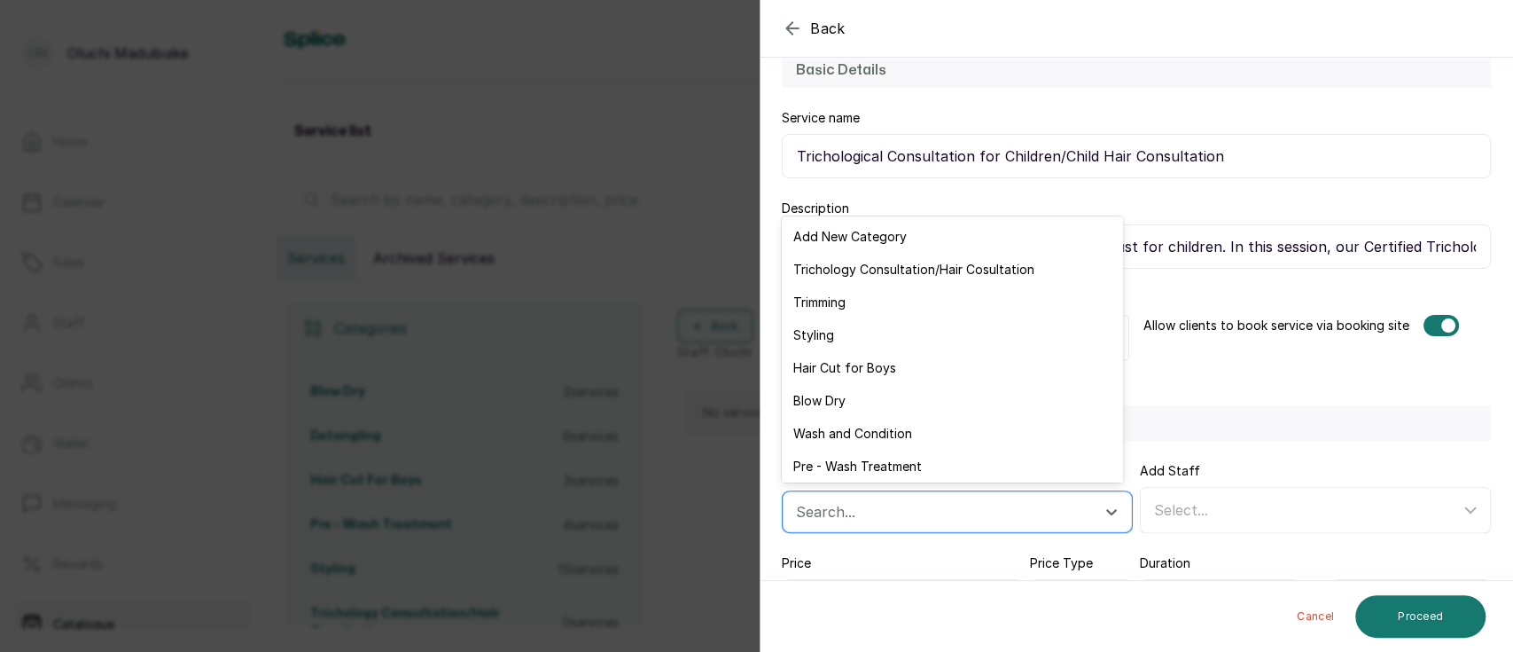
drag, startPoint x: 1099, startPoint y: 512, endPoint x: 933, endPoint y: 275, distance: 290.2
click at [933, 275] on div "Trichology Consultation/Hair Cosultation" at bounding box center [952, 269] width 340 height 33
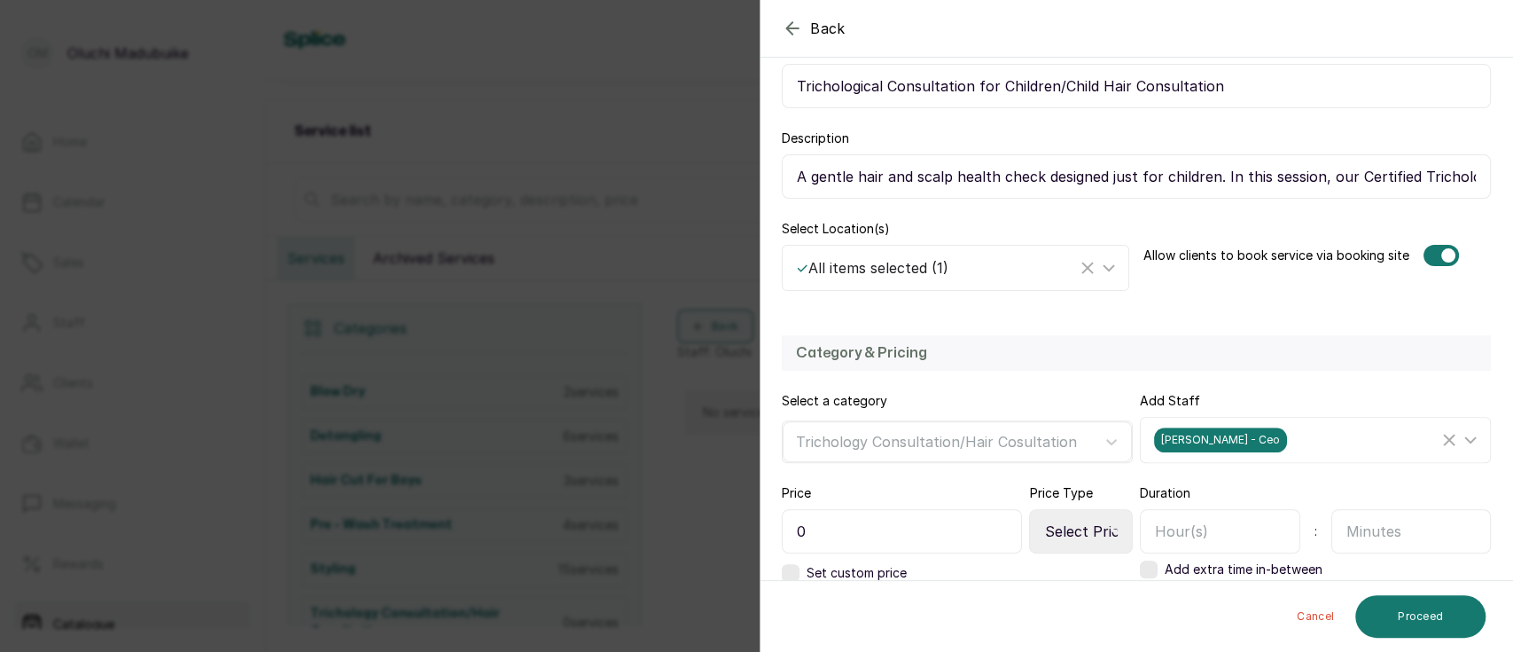
scroll to position [301, 0]
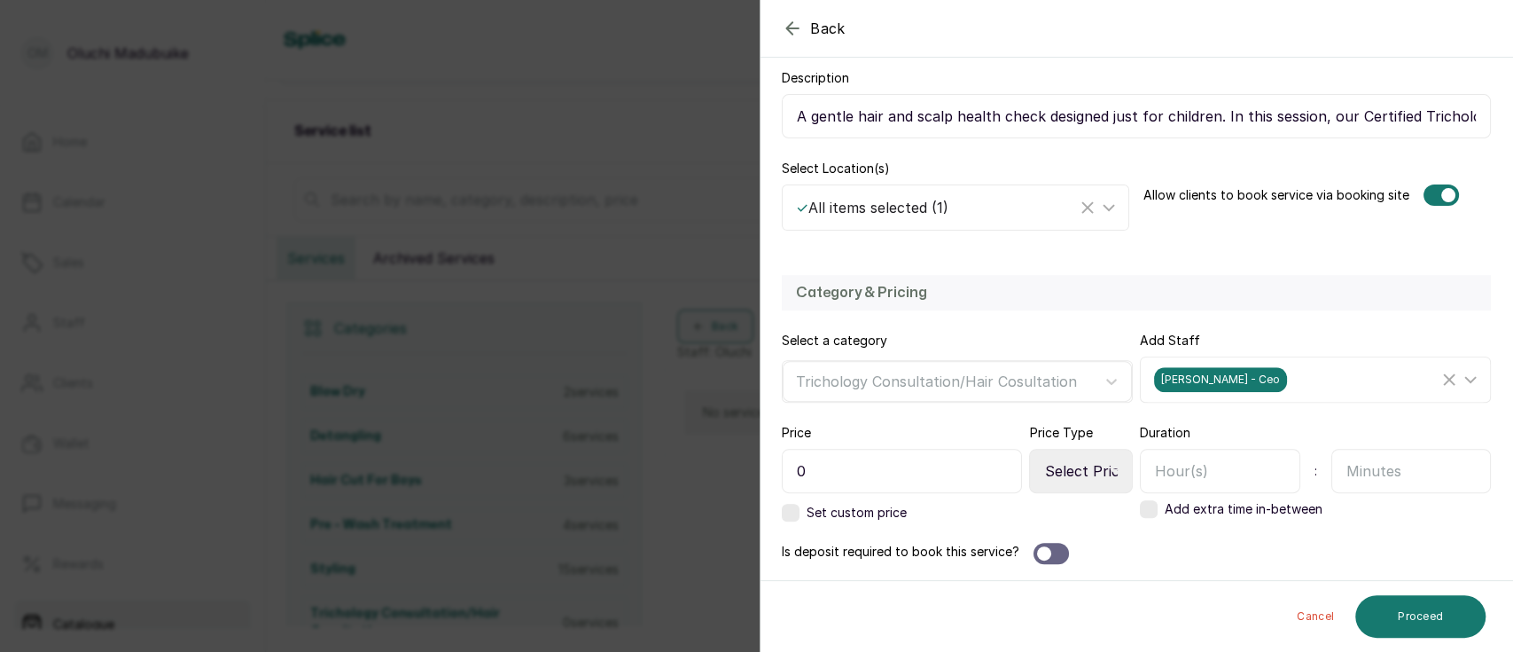
drag, startPoint x: 1511, startPoint y: 581, endPoint x: 901, endPoint y: 460, distance: 622.7
click at [901, 460] on input "0" at bounding box center [902, 471] width 240 height 44
type input "40,000"
click at [1076, 480] on select "Select Price Type Fixed From" at bounding box center [1081, 471] width 104 height 44
select select "fixed"
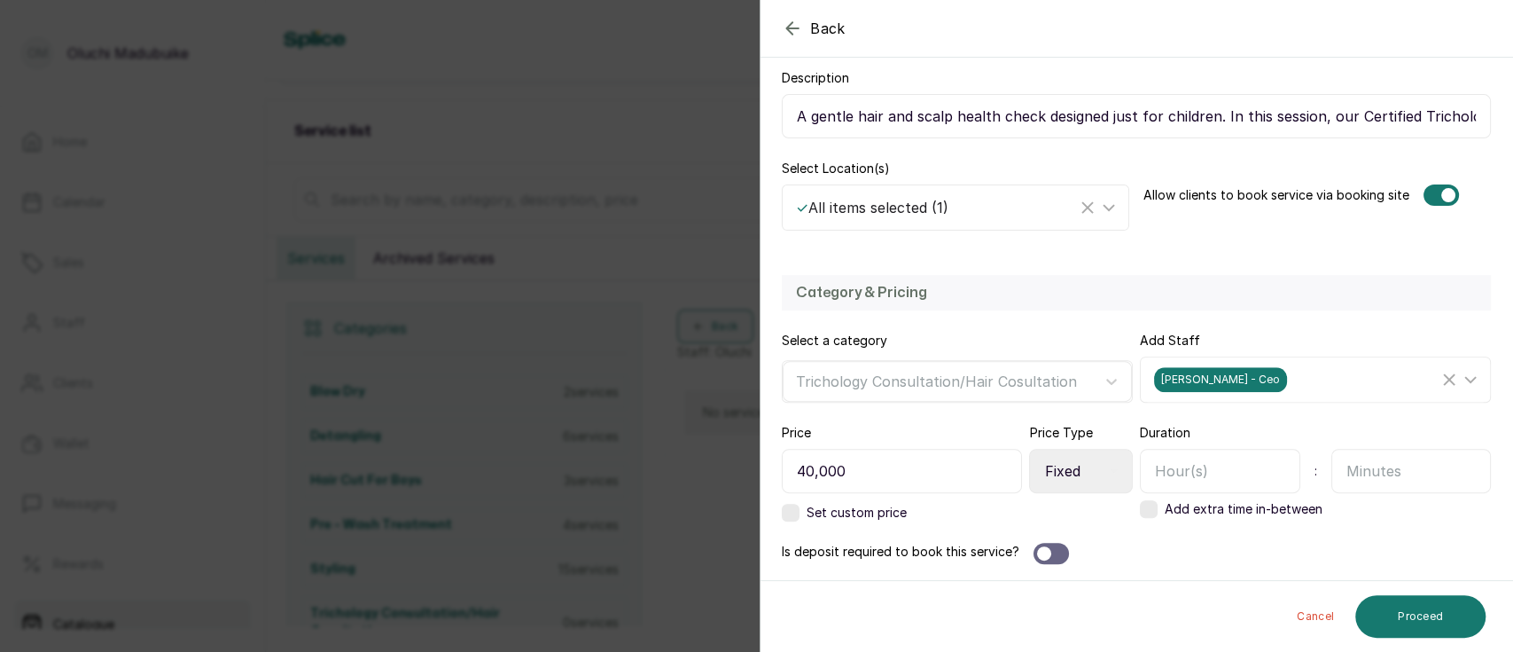
click at [1029, 449] on select "Select Price Type Fixed From" at bounding box center [1081, 471] width 104 height 44
click at [1167, 483] on input "text" at bounding box center [1220, 471] width 160 height 44
type input "0"
click at [1363, 470] on input "text" at bounding box center [1411, 471] width 160 height 44
type input "45"
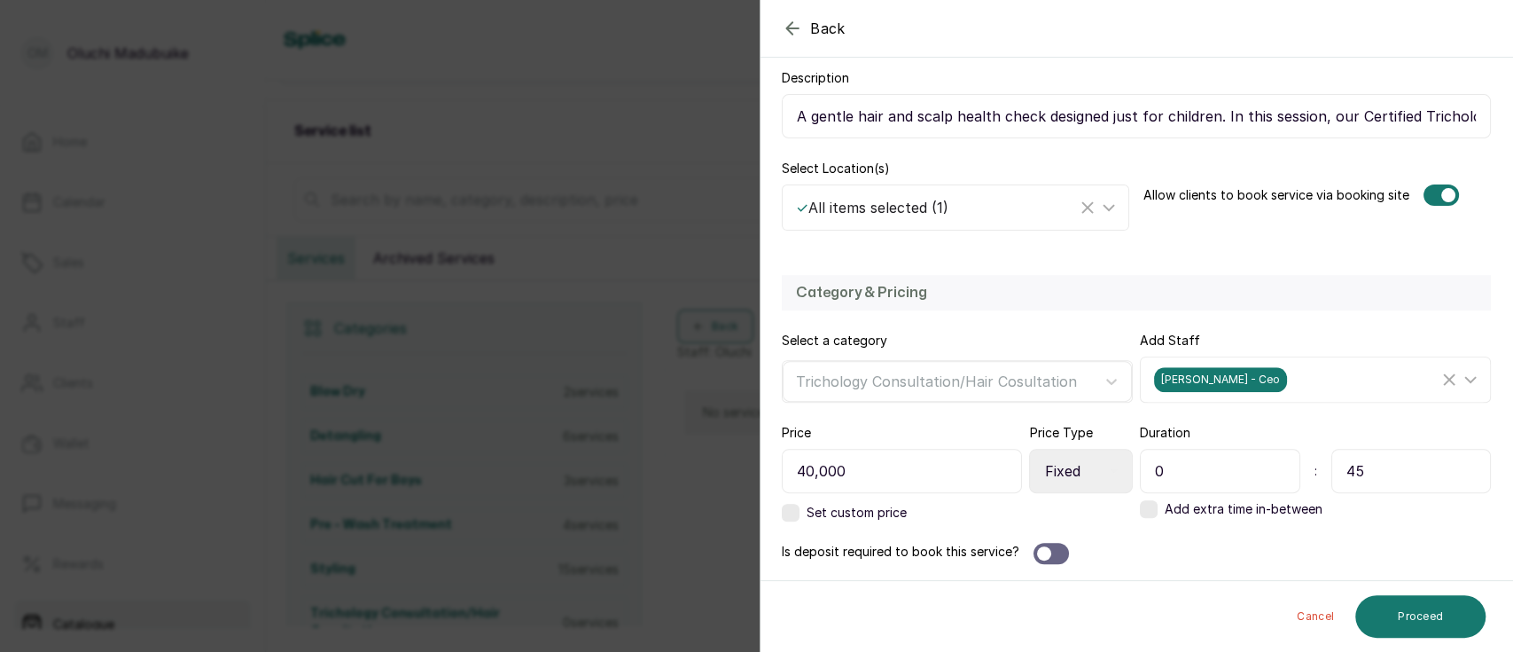
click at [1205, 469] on input "0" at bounding box center [1220, 471] width 160 height 44
type input "00"
click at [1050, 553] on div at bounding box center [1051, 552] width 35 height 21
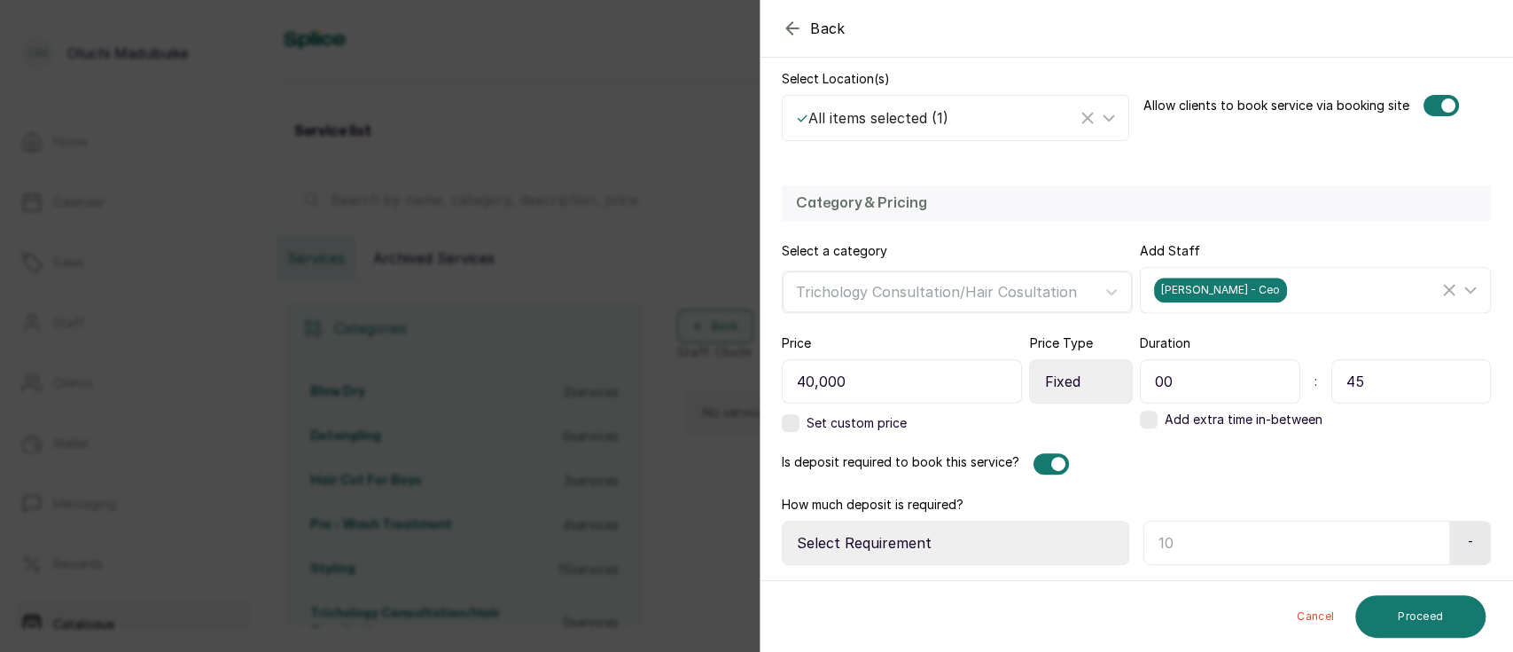
click at [1074, 538] on select "Select Requirement Percentage Fixed Amount" at bounding box center [955, 542] width 347 height 44
select select "fixed_value"
click at [782, 520] on select "Select Requirement Percentage Fixed Amount" at bounding box center [955, 542] width 347 height 44
click at [1282, 549] on input "text" at bounding box center [1293, 542] width 301 height 44
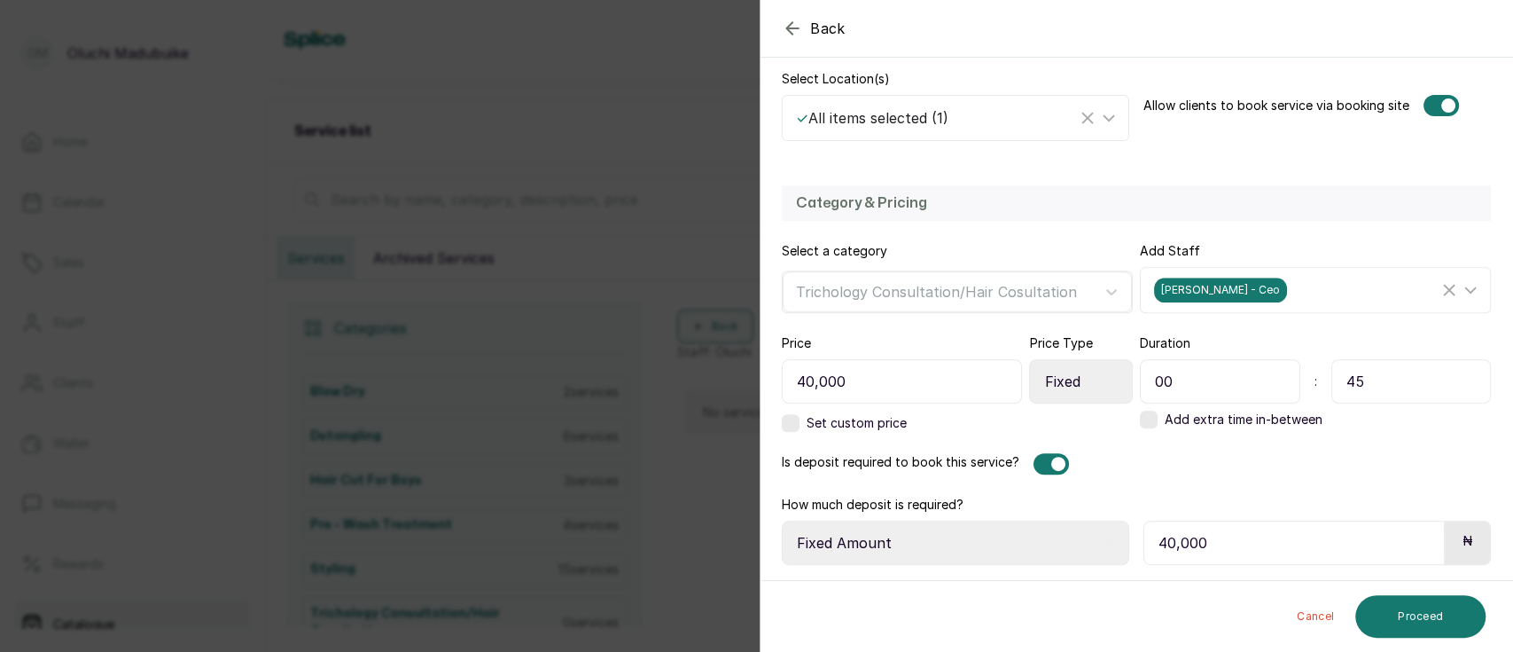
type input "40,000"
click at [1433, 607] on button "Proceed" at bounding box center [1420, 616] width 130 height 43
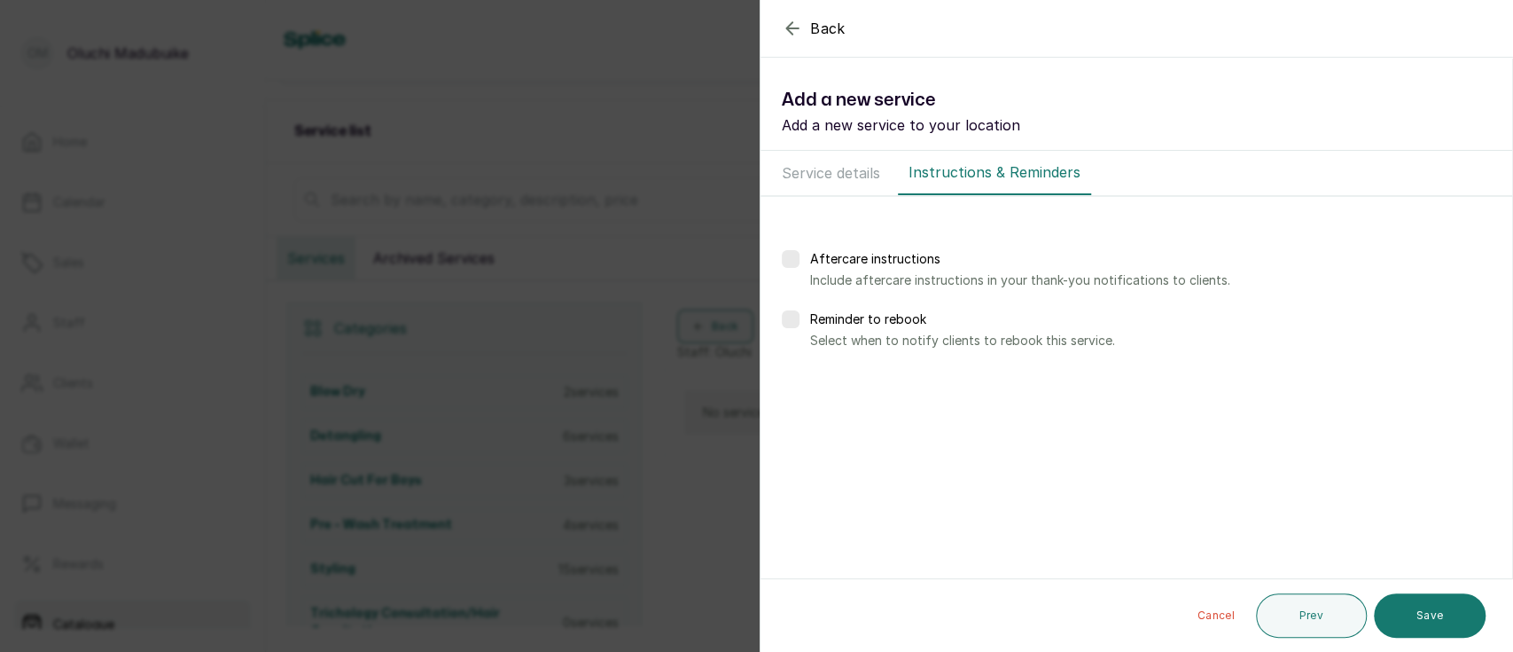
scroll to position [0, 0]
click at [1433, 607] on button "Save" at bounding box center [1430, 615] width 112 height 44
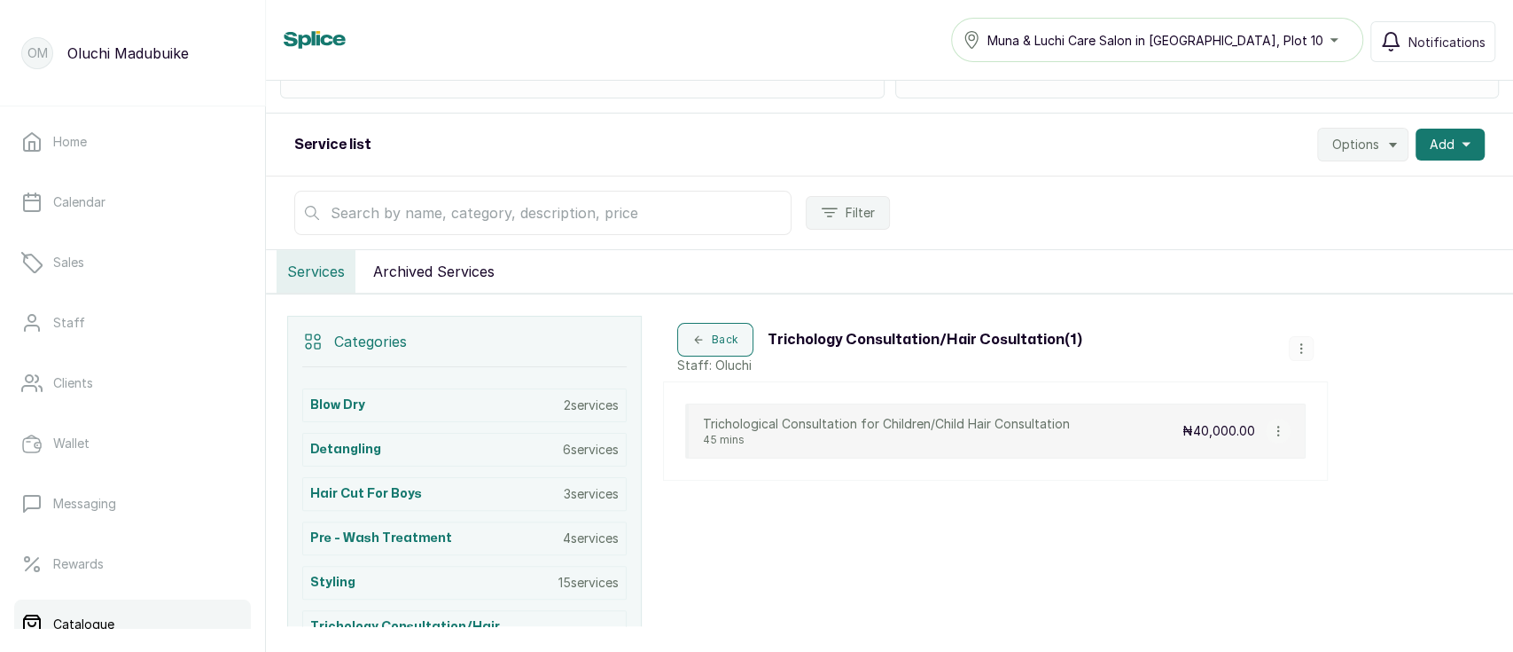
scroll to position [148, 0]
click at [1375, 358] on div "Categories Blow Dry 2 services Detangling 6 services Hair Cut for Boys 3 servic…" at bounding box center [889, 544] width 1247 height 499
click at [1432, 141] on span "Add" at bounding box center [1442, 146] width 25 height 18
click at [1354, 191] on span "Add Service" at bounding box center [1385, 193] width 170 height 21
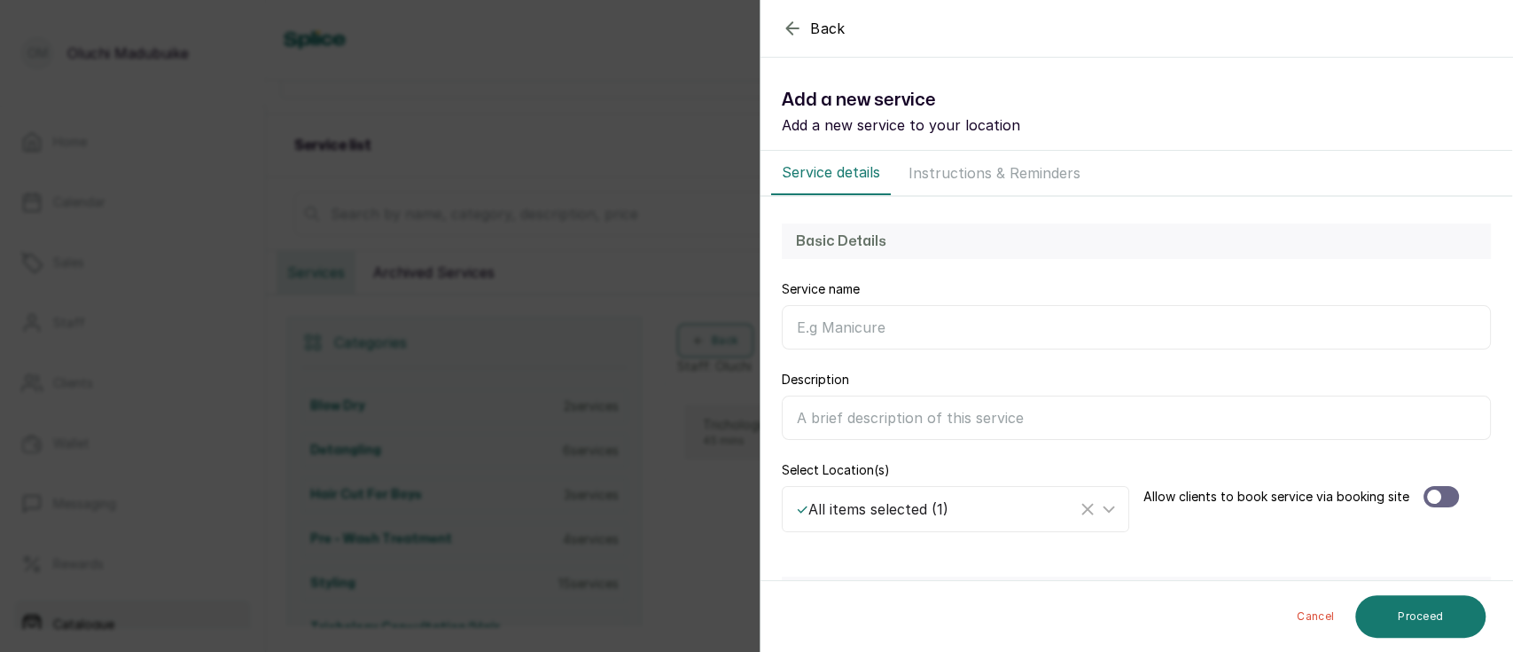
click at [922, 325] on input "Service name" at bounding box center [1136, 327] width 709 height 44
